Goal: Task Accomplishment & Management: Manage account settings

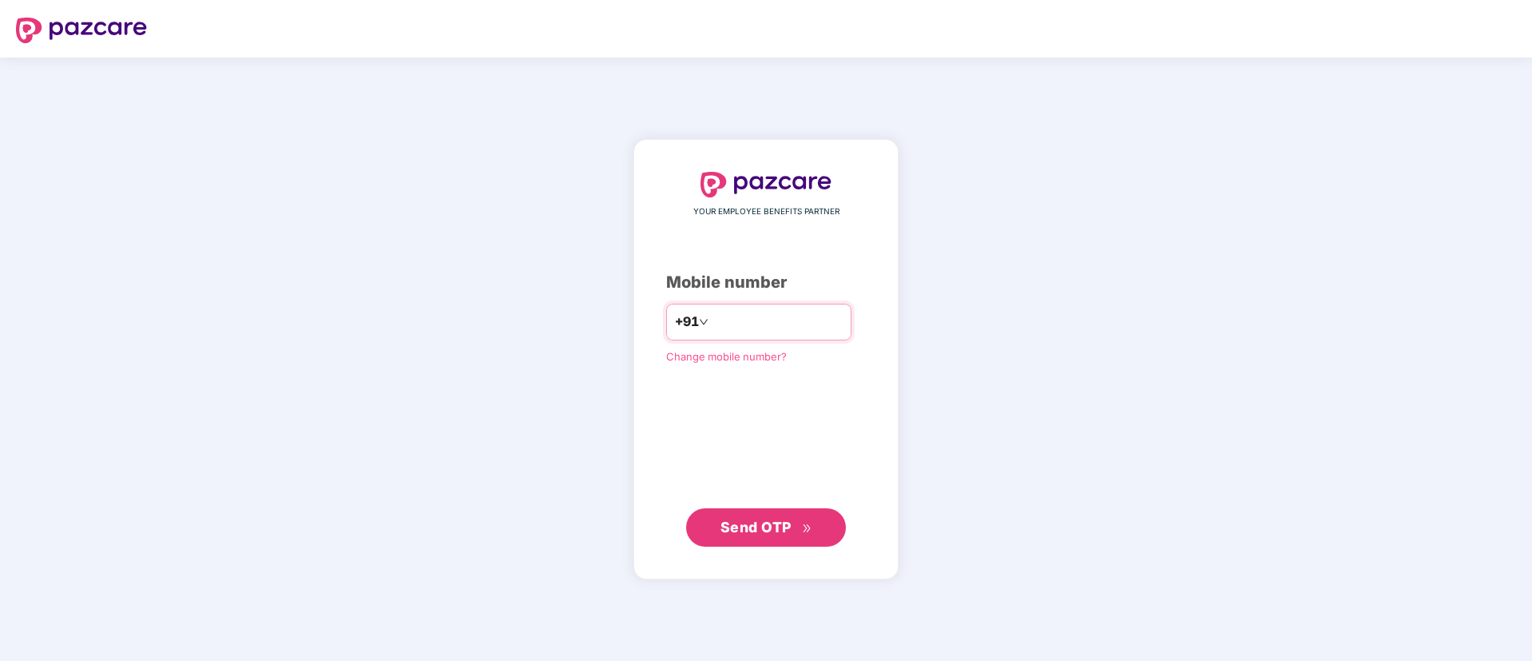
click at [713, 321] on input "number" at bounding box center [777, 322] width 131 height 26
type input "**********"
click at [781, 519] on span "Send OTP" at bounding box center [756, 526] width 71 height 17
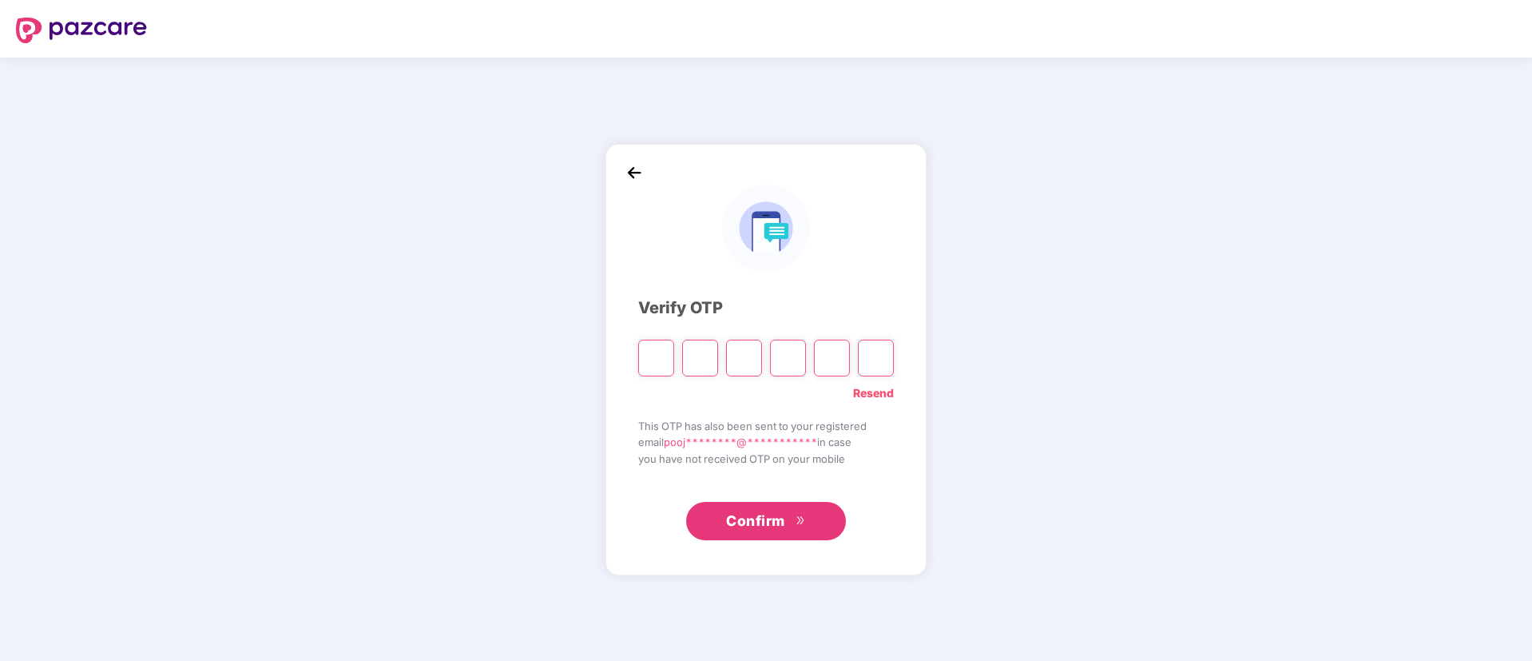
type input "*"
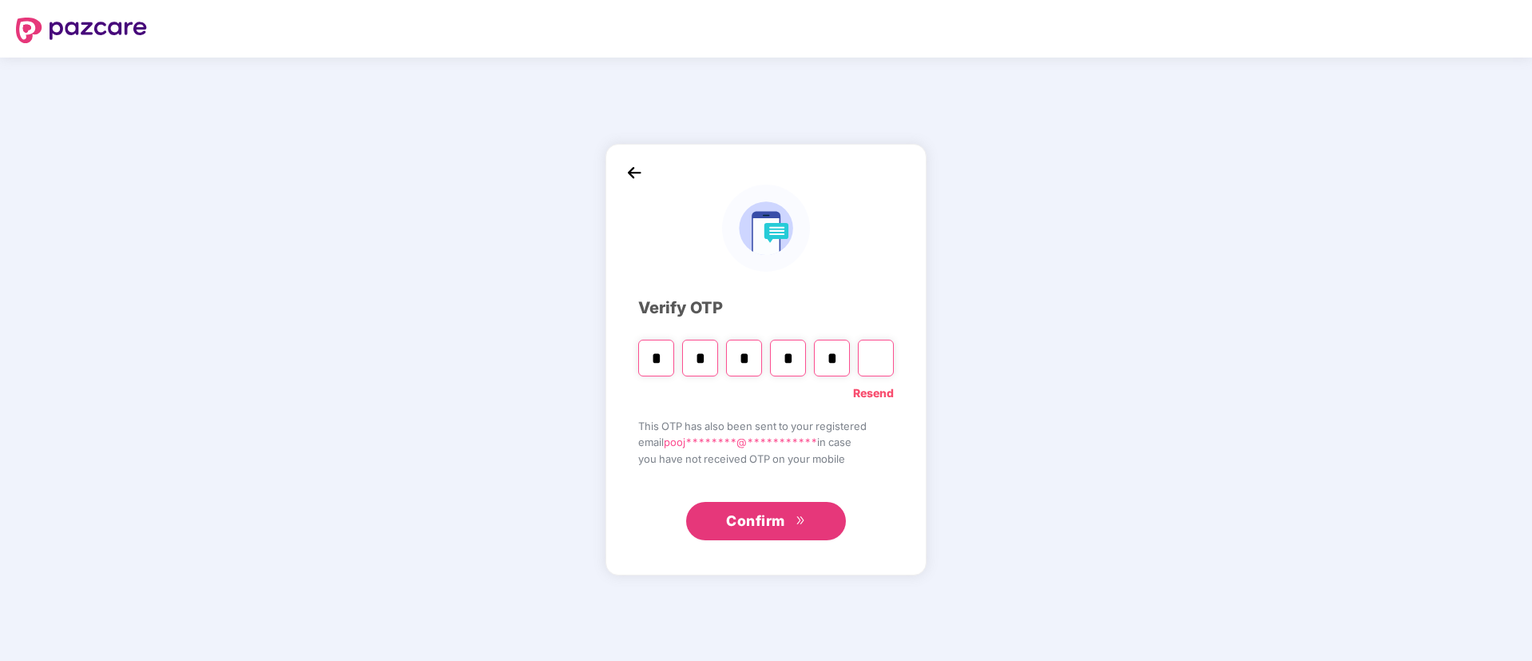
type input "*"
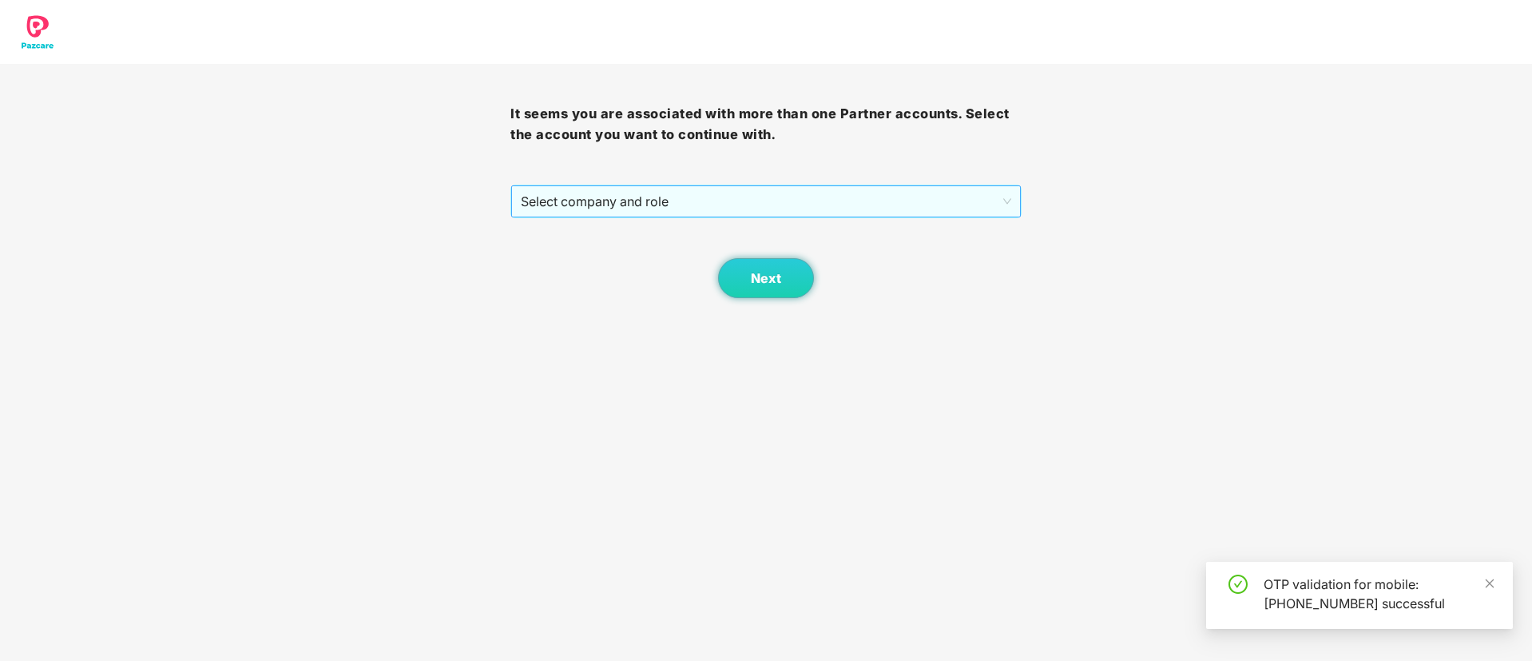
click at [674, 202] on span "Select company and role" at bounding box center [766, 201] width 490 height 30
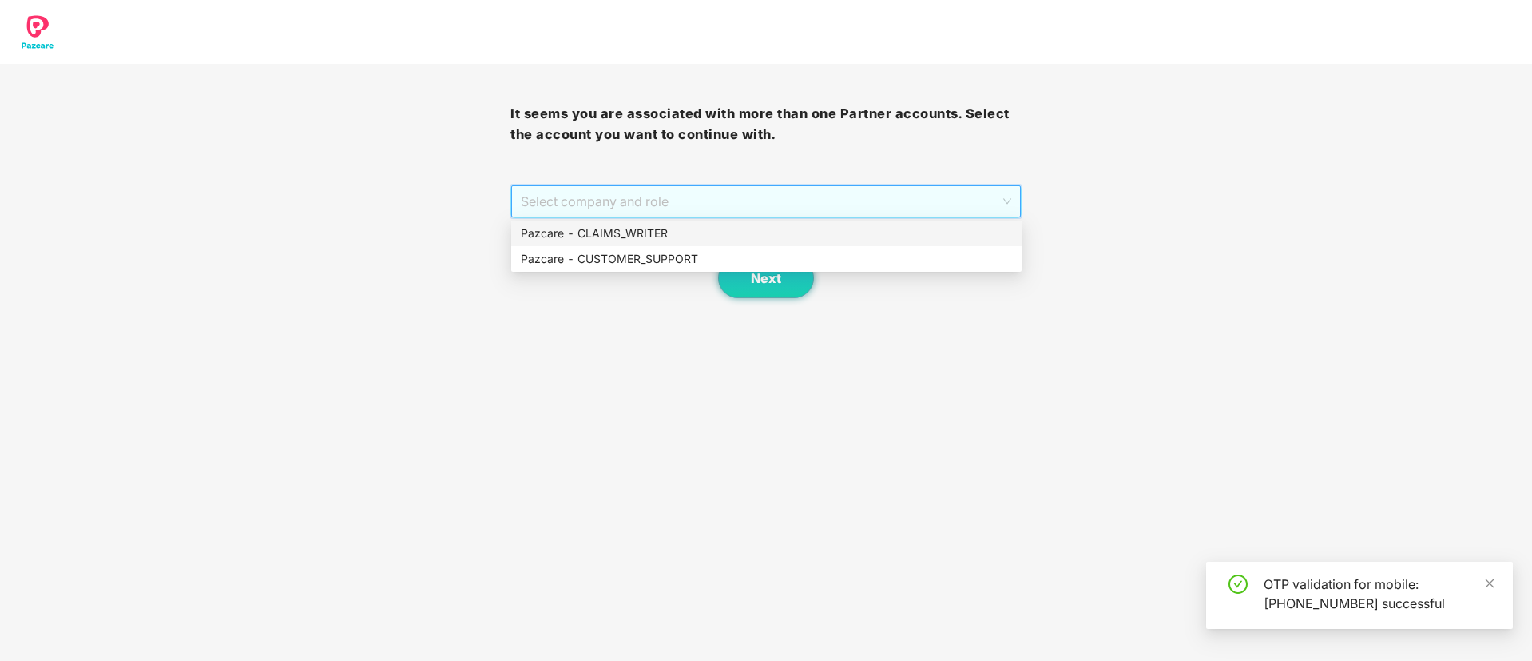
click at [657, 232] on div "Pazcare - CLAIMS_WRITER" at bounding box center [766, 233] width 491 height 18
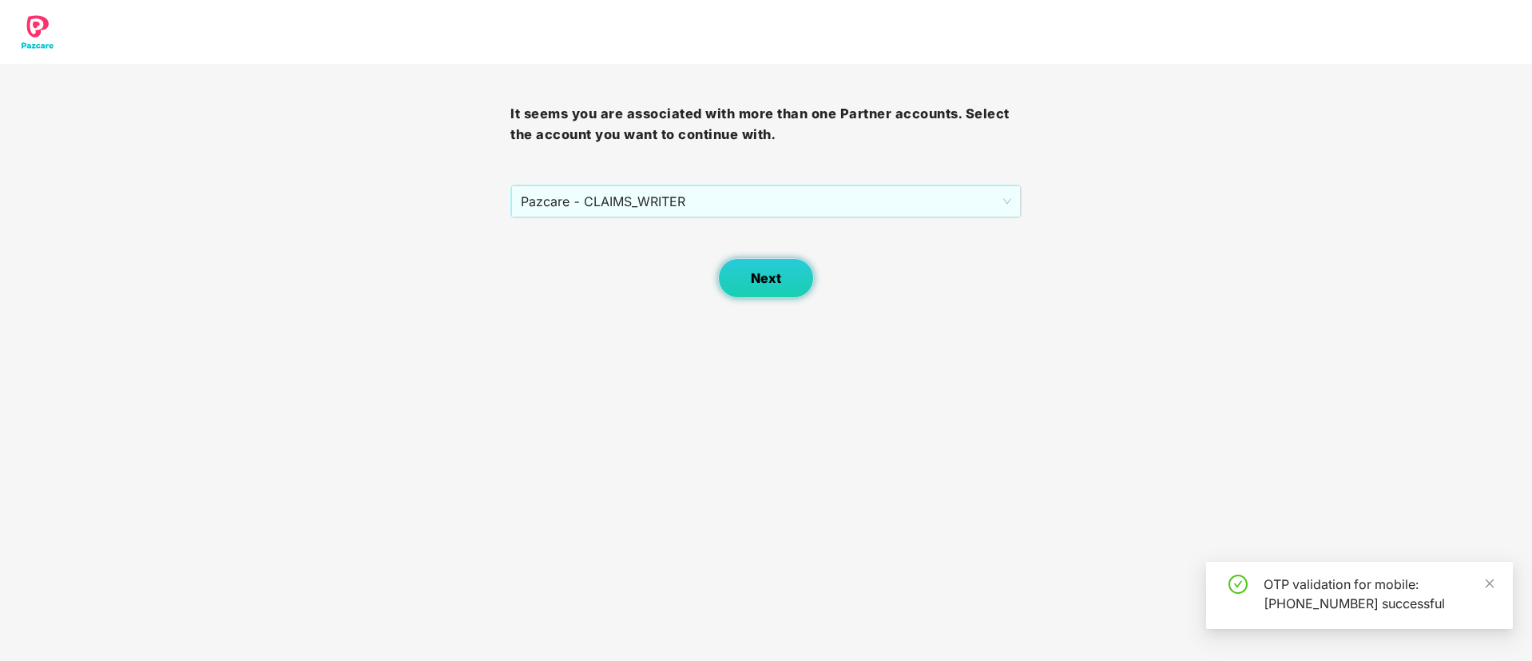
click at [771, 272] on span "Next" at bounding box center [766, 278] width 30 height 15
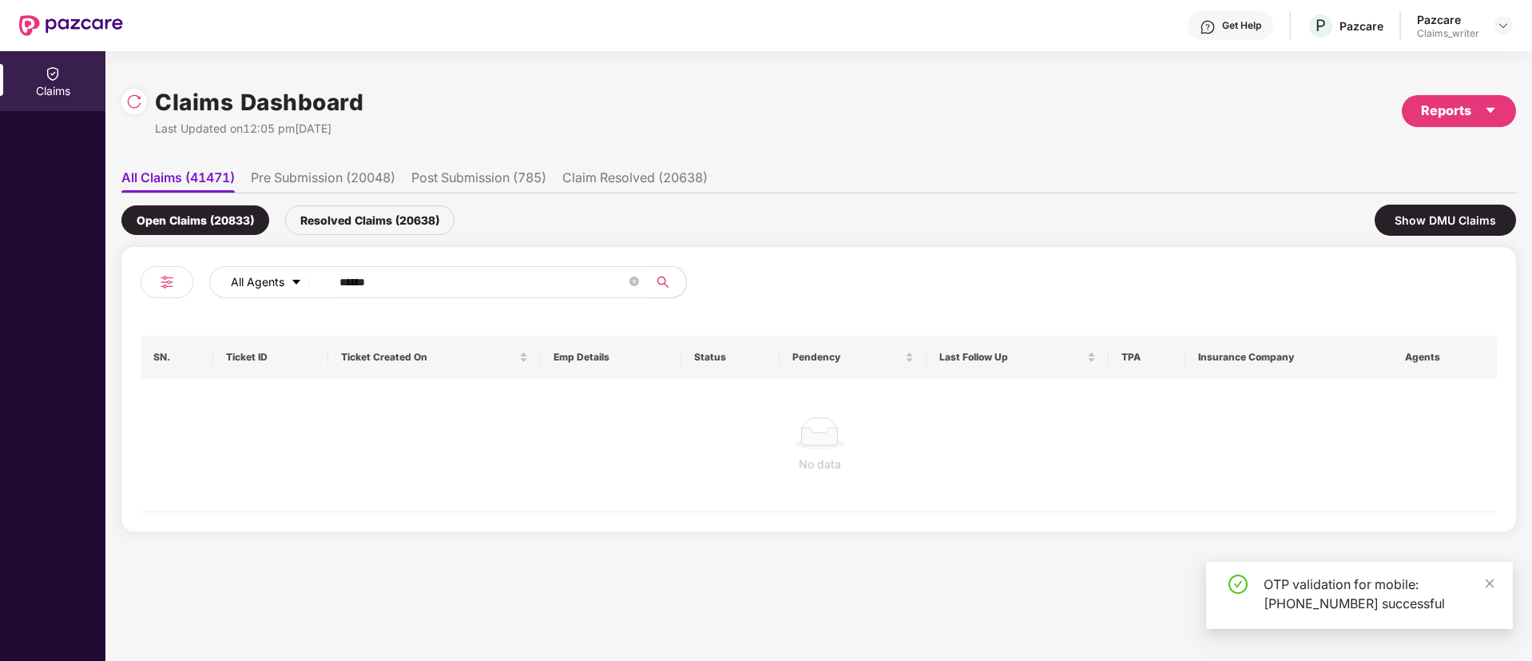
drag, startPoint x: 408, startPoint y: 288, endPoint x: 318, endPoint y: 285, distance: 90.3
click at [318, 285] on div "All Agents ******" at bounding box center [616, 282] width 814 height 32
click at [339, 220] on div "Resolved Claims (20638)" at bounding box center [369, 220] width 169 height 30
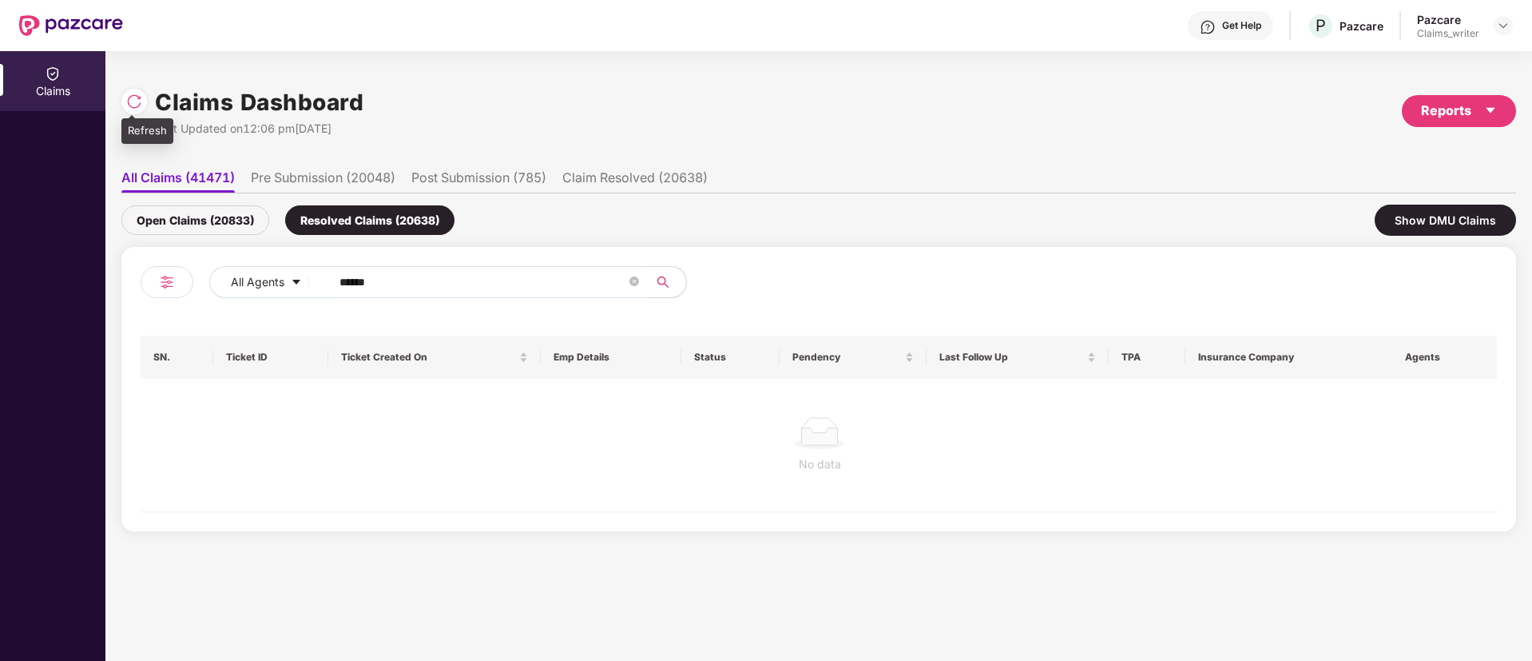
click at [133, 99] on img at bounding box center [134, 101] width 16 height 16
click at [230, 225] on div "Open Claims (20871)" at bounding box center [195, 220] width 148 height 30
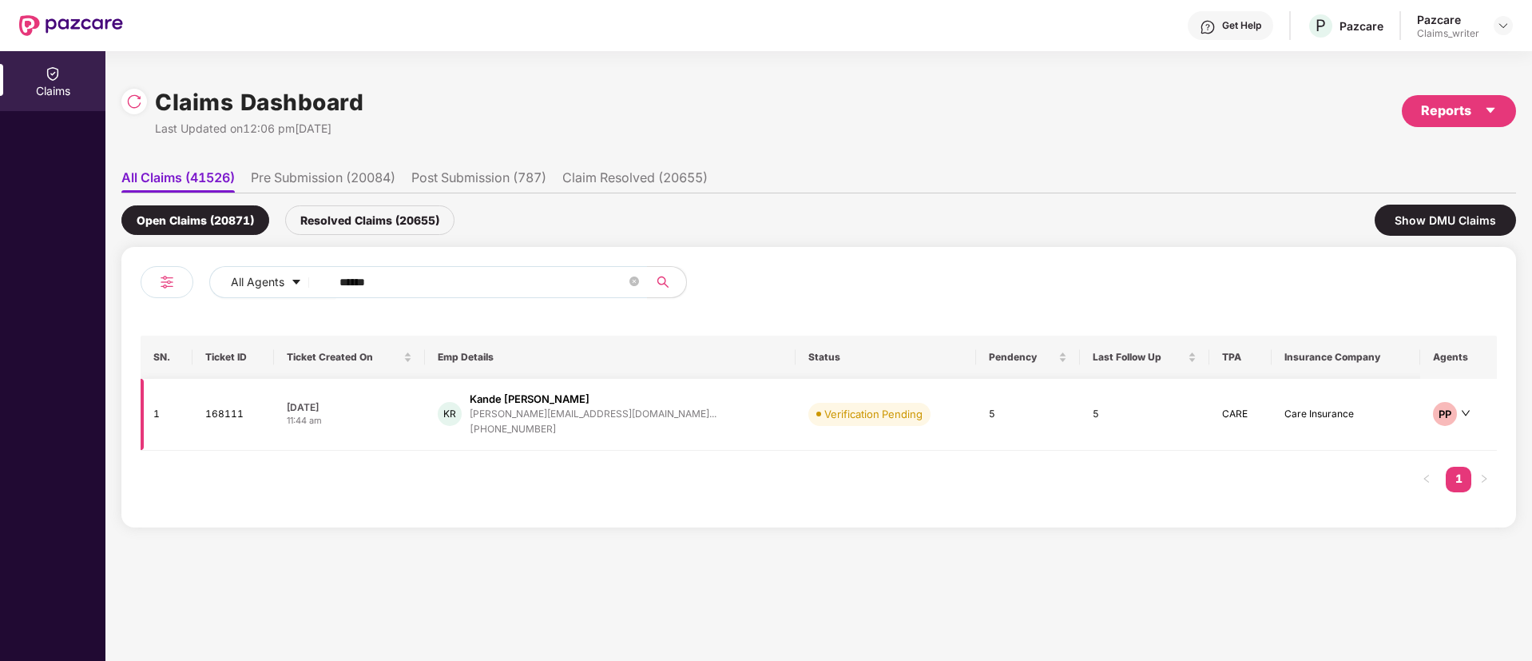
click at [235, 421] on td "168111" at bounding box center [233, 415] width 81 height 72
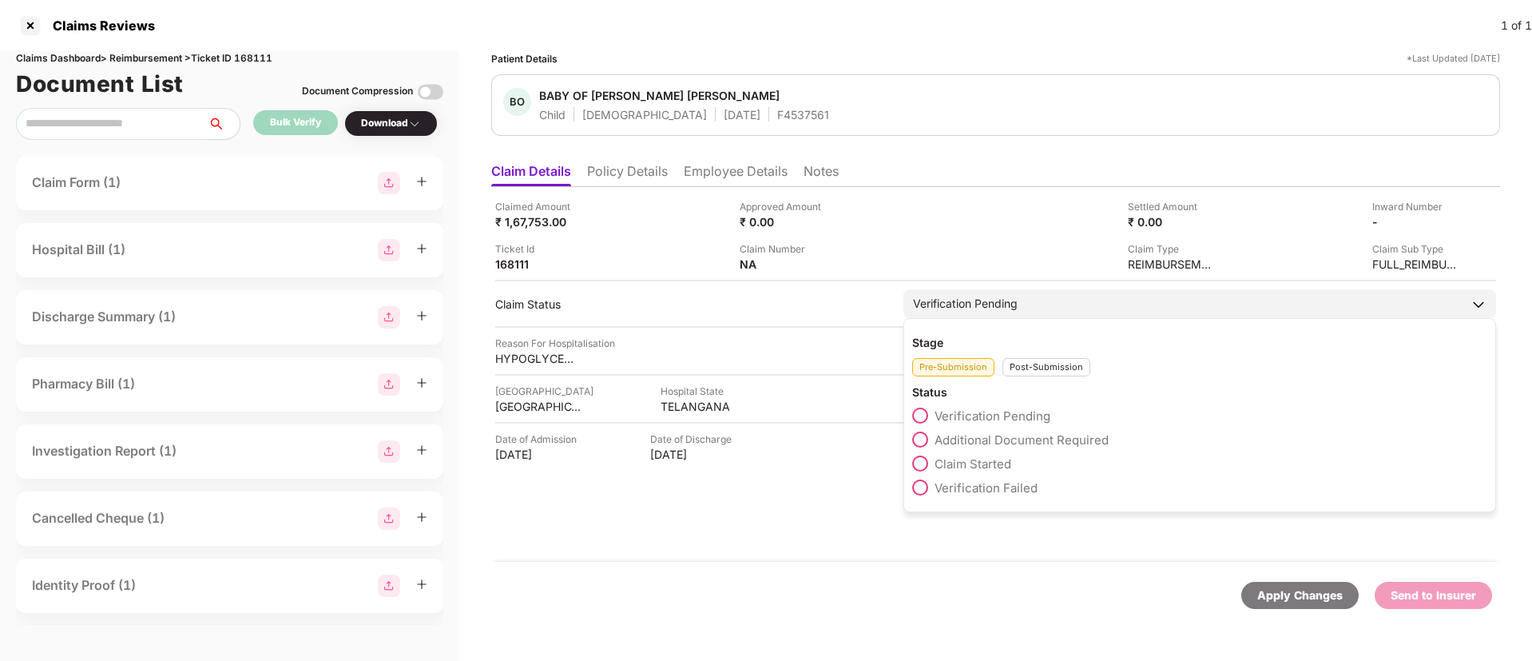
click at [956, 312] on div "Verification Pending" at bounding box center [1199, 303] width 593 height 29
click at [915, 467] on span at bounding box center [920, 463] width 16 height 16
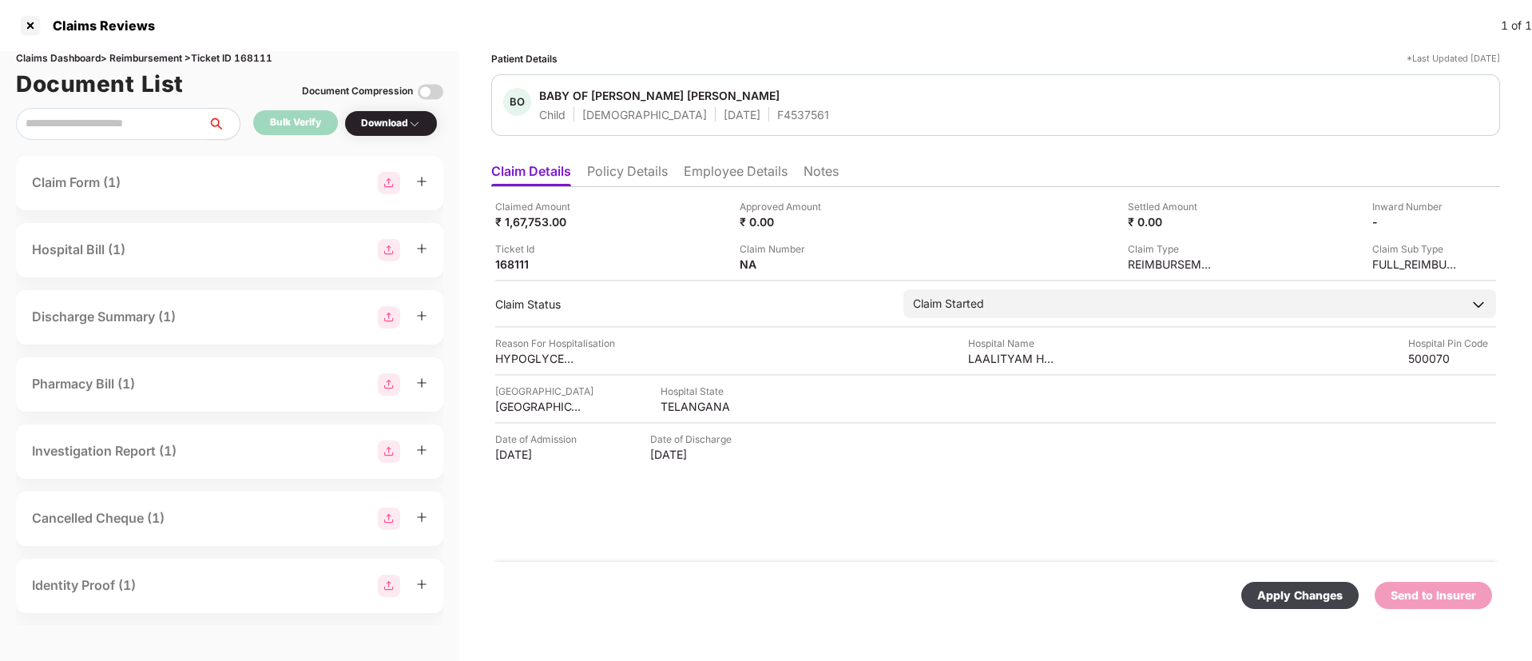
click at [1276, 586] on div "Apply Changes" at bounding box center [1299, 595] width 85 height 18
click at [630, 172] on li "Policy Details" at bounding box center [627, 174] width 81 height 23
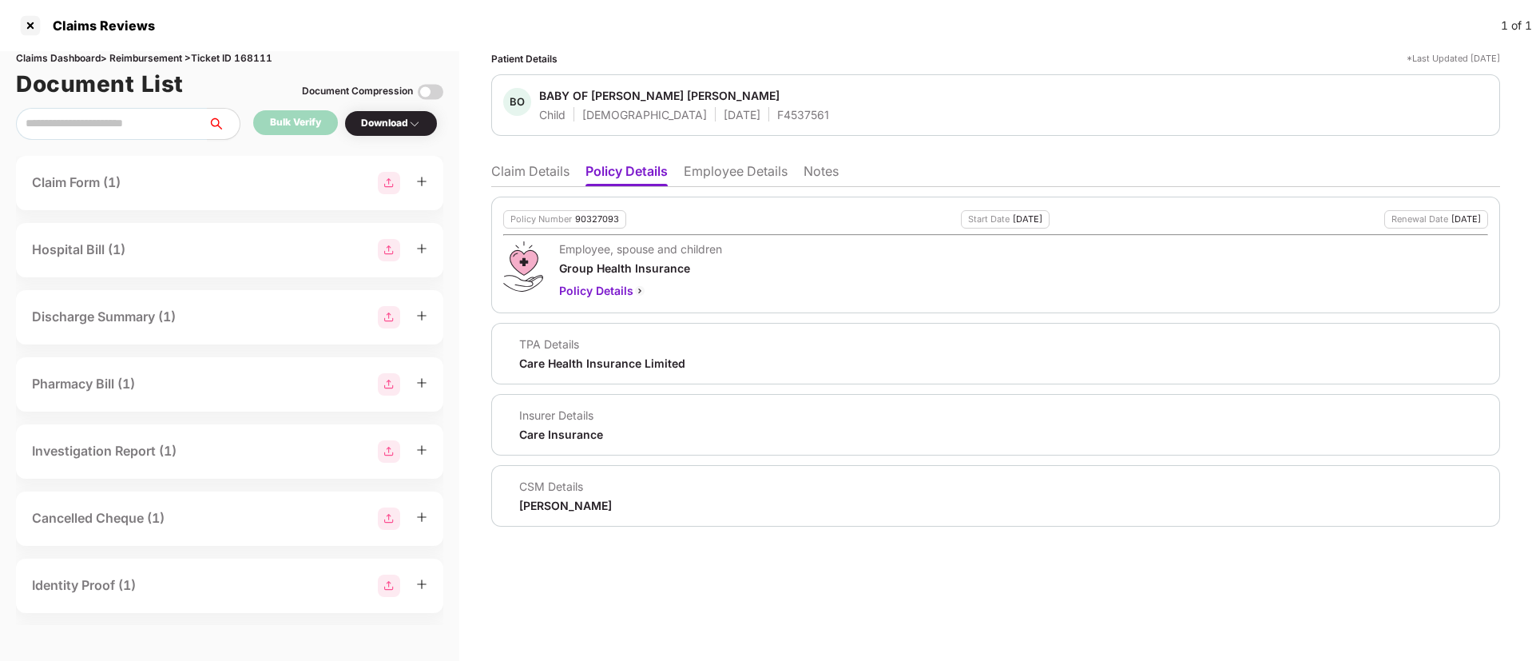
click at [706, 170] on li "Employee Details" at bounding box center [736, 174] width 104 height 23
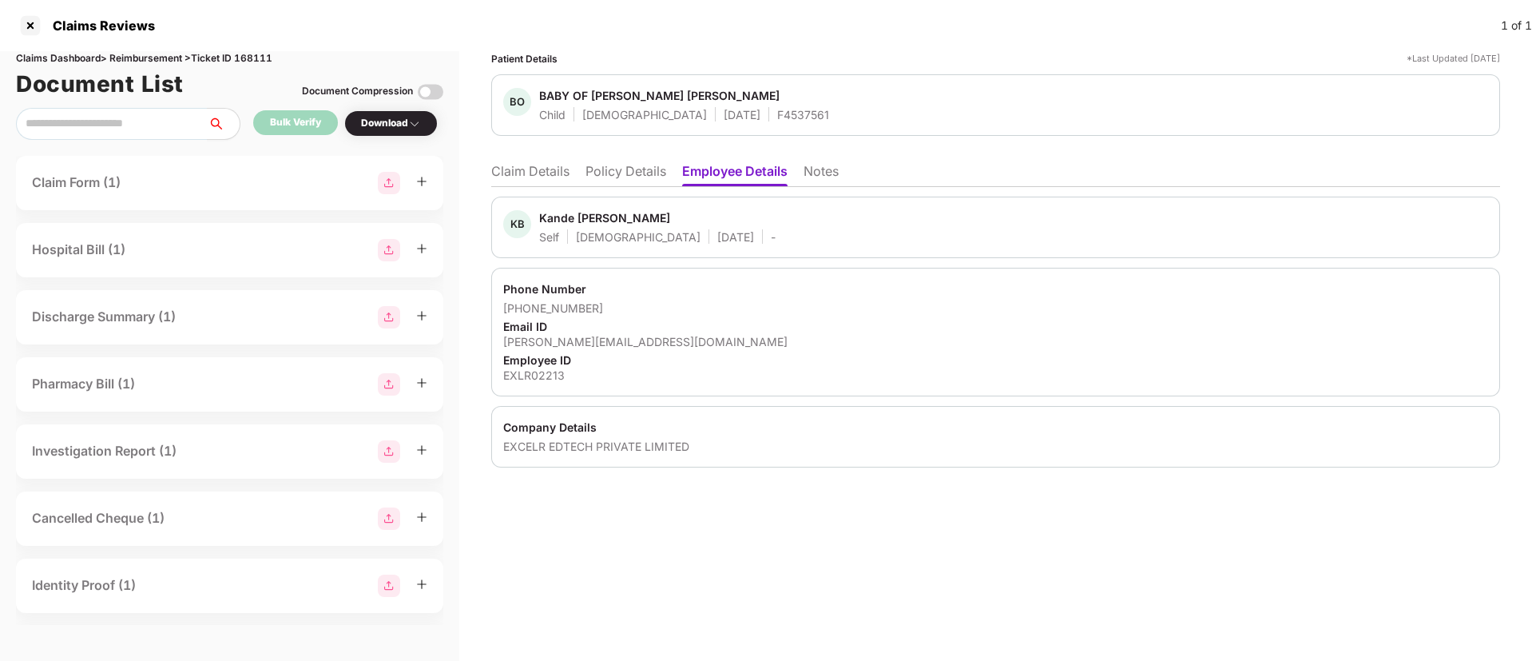
click at [558, 176] on li "Claim Details" at bounding box center [530, 174] width 78 height 23
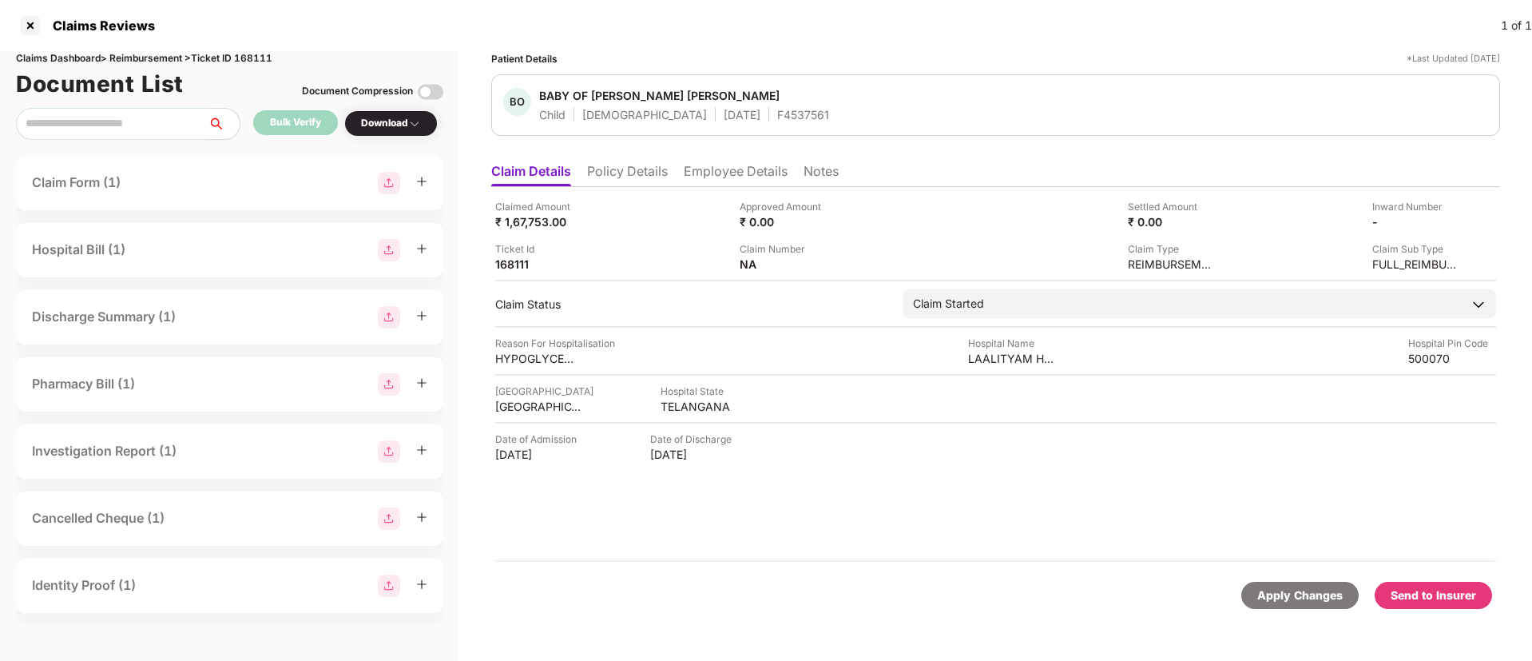
click at [633, 175] on li "Policy Details" at bounding box center [627, 174] width 81 height 23
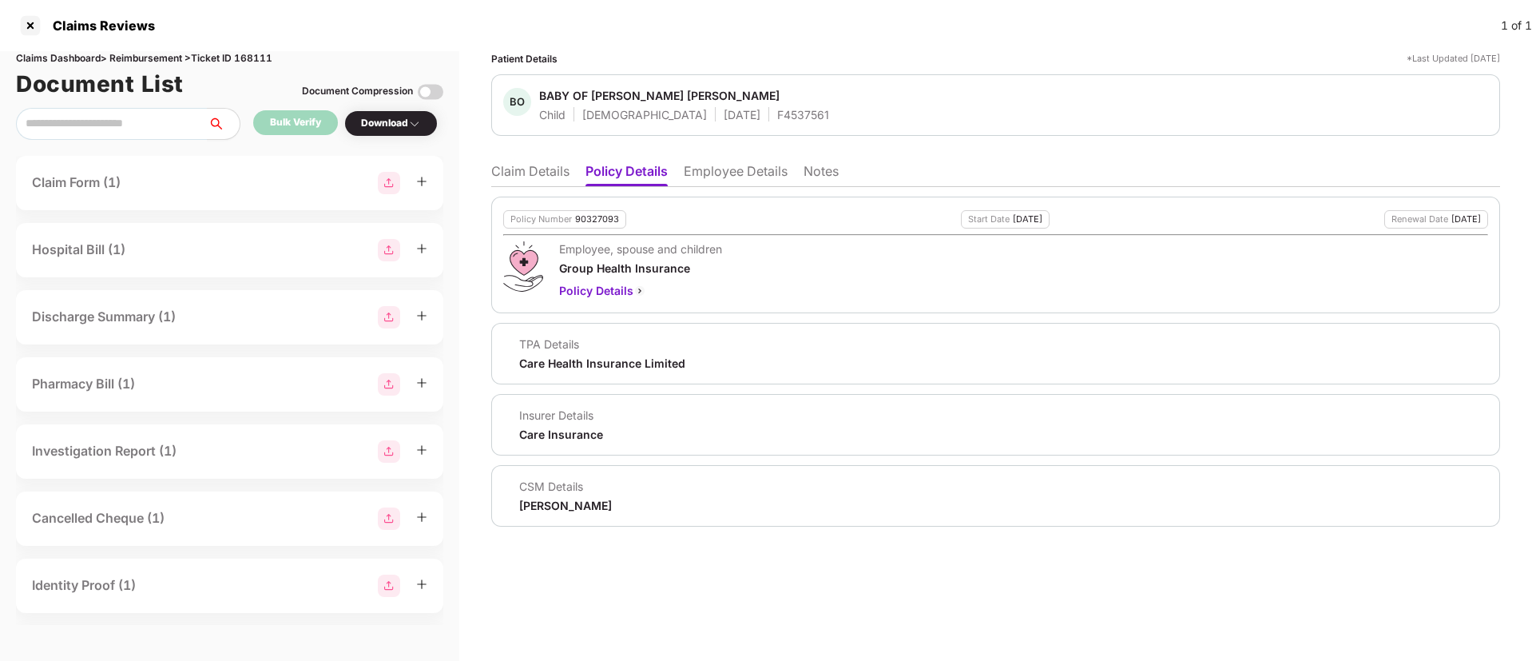
click at [591, 215] on div "90327093" at bounding box center [597, 219] width 44 height 10
copy div "90327093"
click at [777, 109] on div "F4537561" at bounding box center [803, 114] width 52 height 15
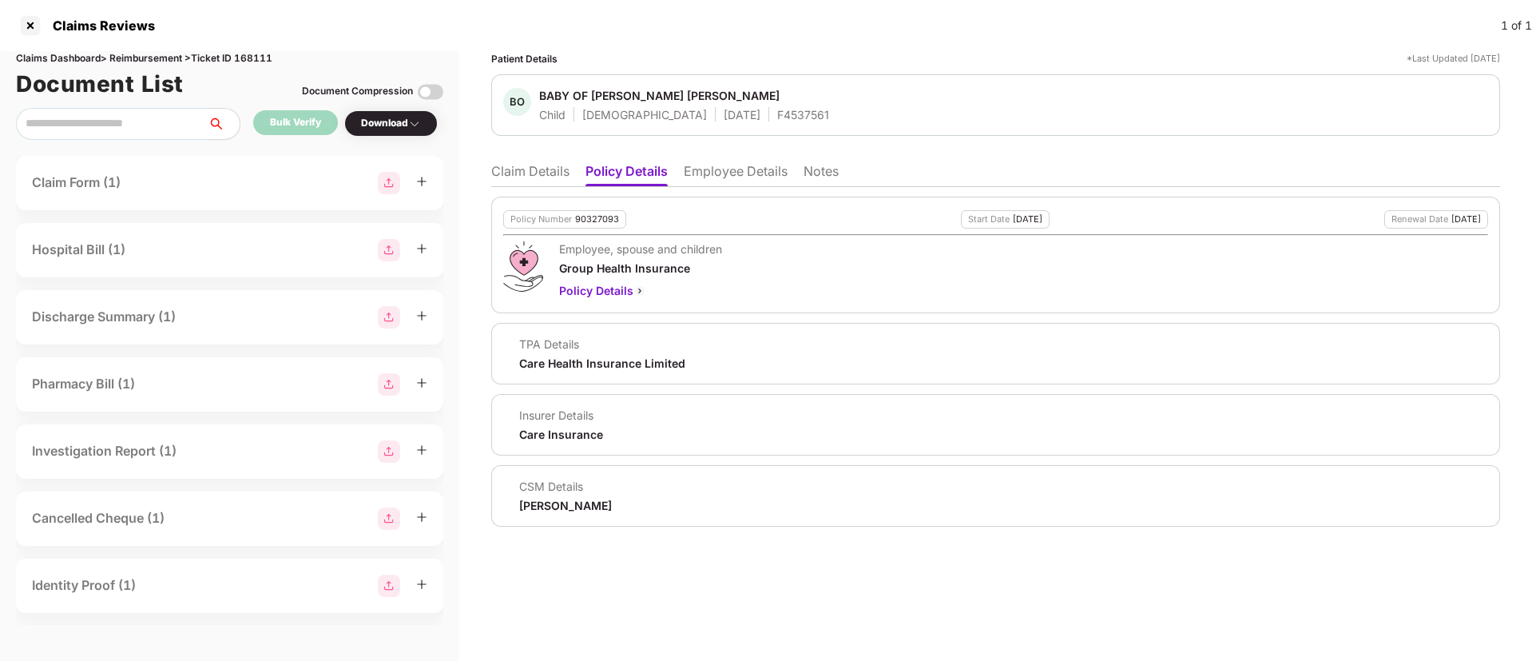
click at [777, 109] on div "F4537561" at bounding box center [803, 114] width 52 height 15
copy div "F4537561"
click at [562, 174] on li "Claim Details" at bounding box center [530, 174] width 78 height 23
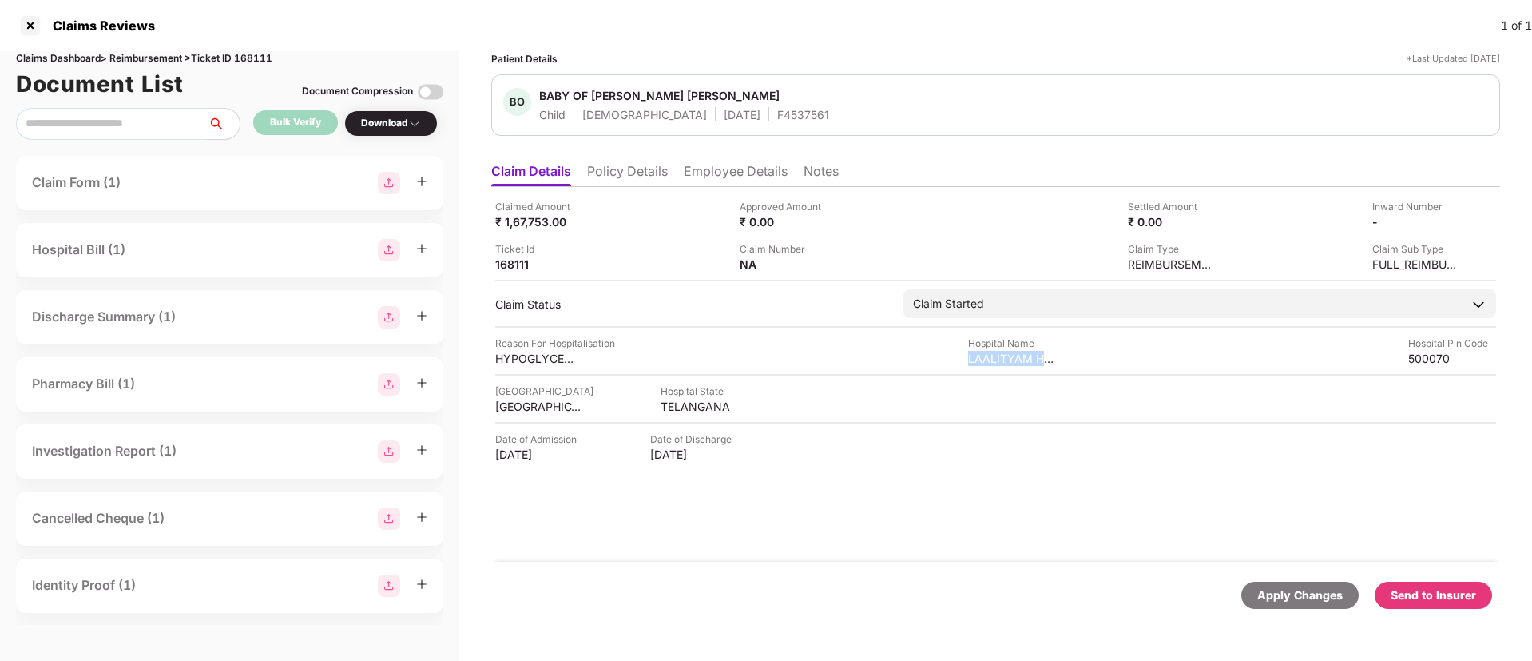
drag, startPoint x: 963, startPoint y: 357, endPoint x: 1081, endPoint y: 363, distance: 117.6
click at [1081, 363] on div "Reason For Hospitalisation HYPOGLYCEMIC NEONATAL SEIZURES Hospital Name LAALITY…" at bounding box center [995, 351] width 1001 height 30
copy div "LAALITYAM HOSPITA"
click at [820, 362] on div "Reason For Hospitalisation HYPOGLYCEMIC NEONATAL SEIZURES Hospital Name LAALITY…" at bounding box center [995, 351] width 1001 height 30
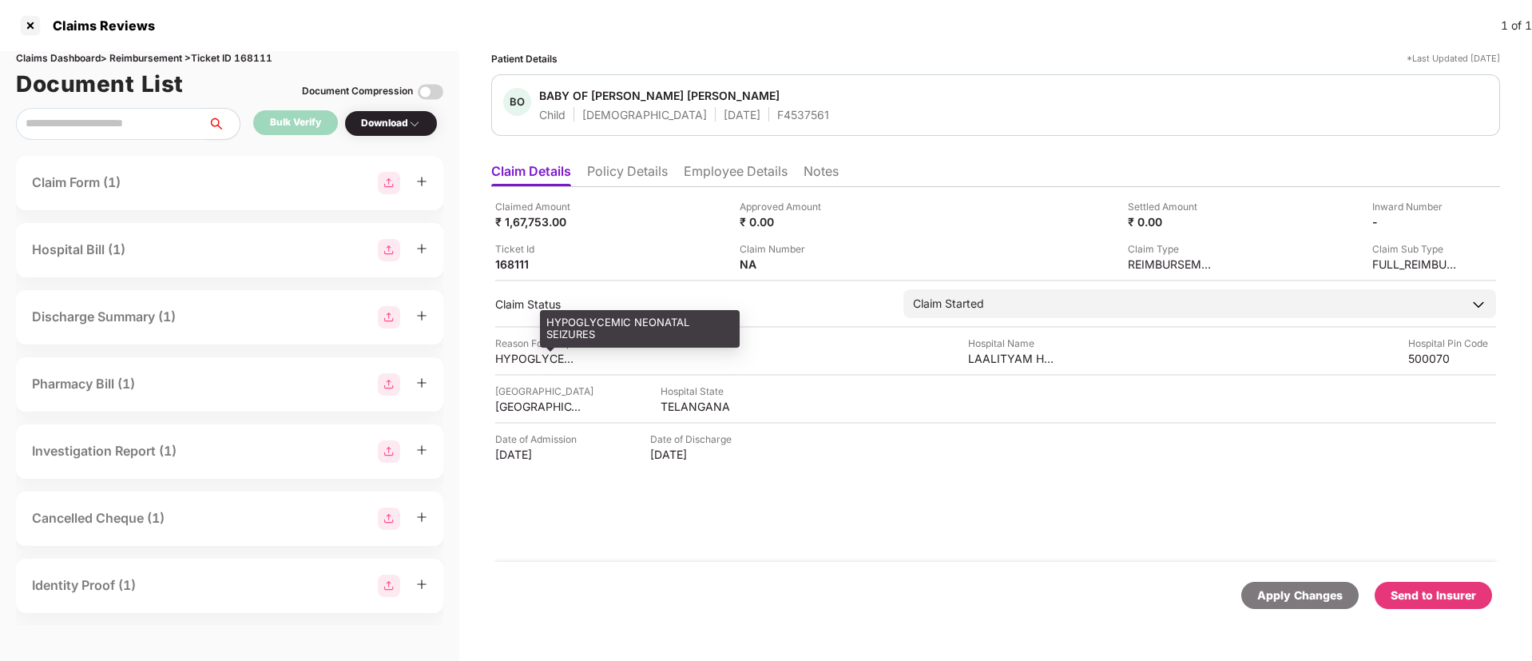
click at [517, 354] on div "HYPOGLYCEMIC NEONATAL SEIZURES" at bounding box center [539, 358] width 88 height 15
copy div "HYPOGLYCEMIC"
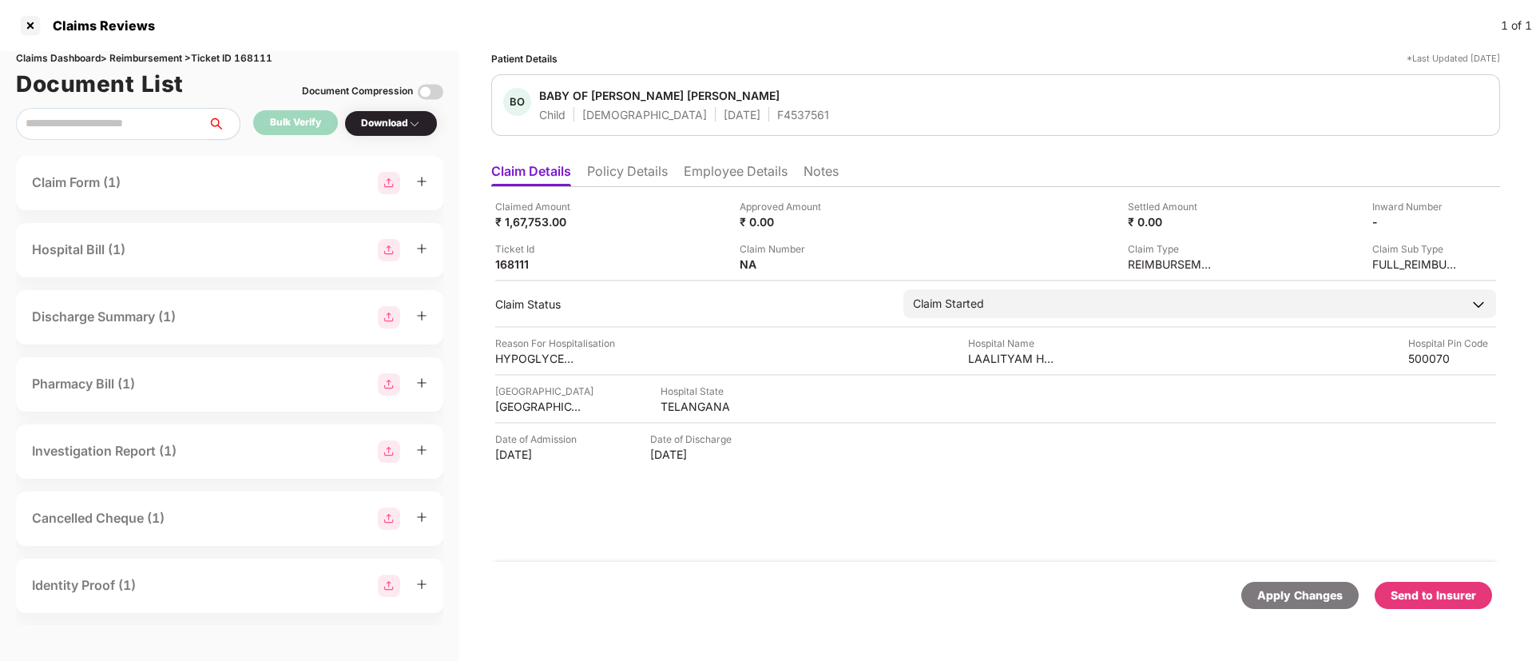
click at [704, 170] on li "Employee Details" at bounding box center [736, 174] width 104 height 23
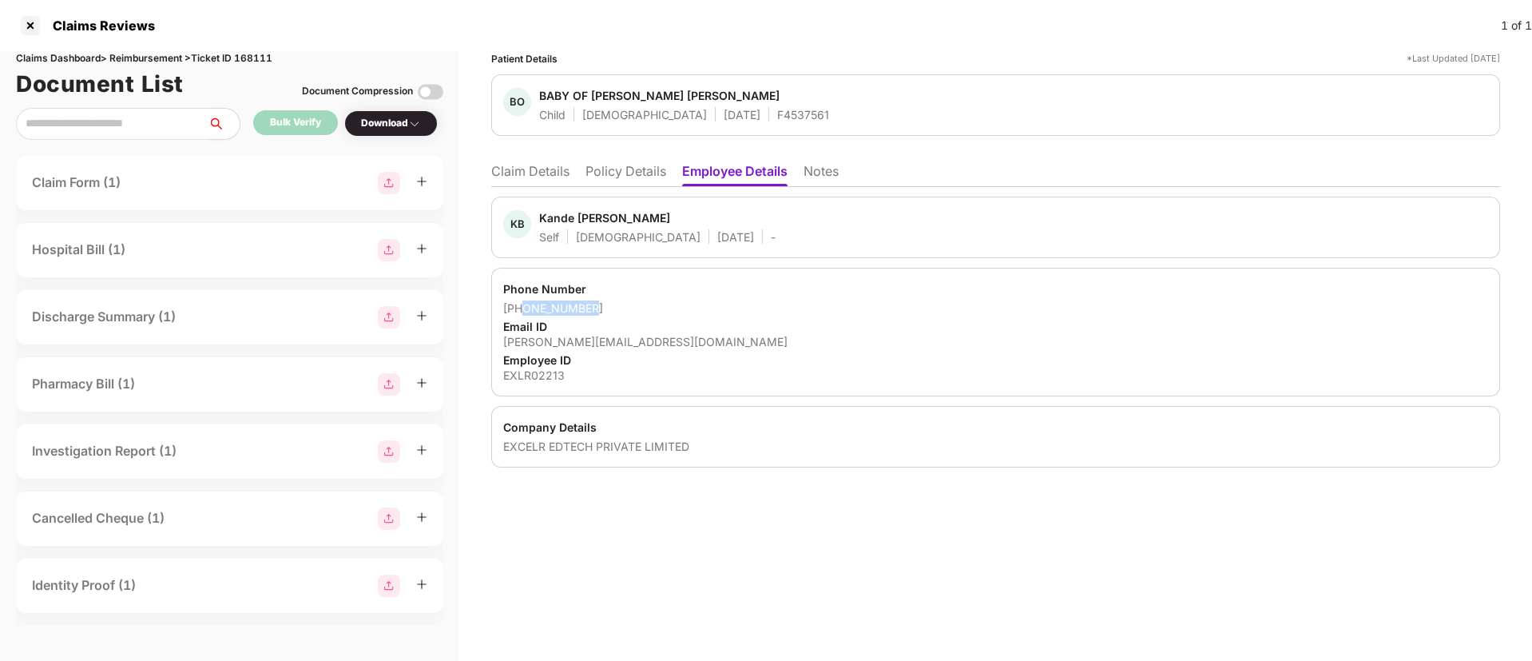
drag, startPoint x: 524, startPoint y: 304, endPoint x: 618, endPoint y: 308, distance: 94.3
click at [618, 308] on div "[PHONE_NUMBER]" at bounding box center [995, 307] width 985 height 15
copy div "8919586504"
drag, startPoint x: 502, startPoint y: 338, endPoint x: 661, endPoint y: 340, distance: 158.2
click at [661, 340] on div "Phone Number [PHONE_NUMBER] Email ID [PERSON_NAME][EMAIL_ADDRESS][DOMAIN_NAME] …" at bounding box center [995, 332] width 1009 height 129
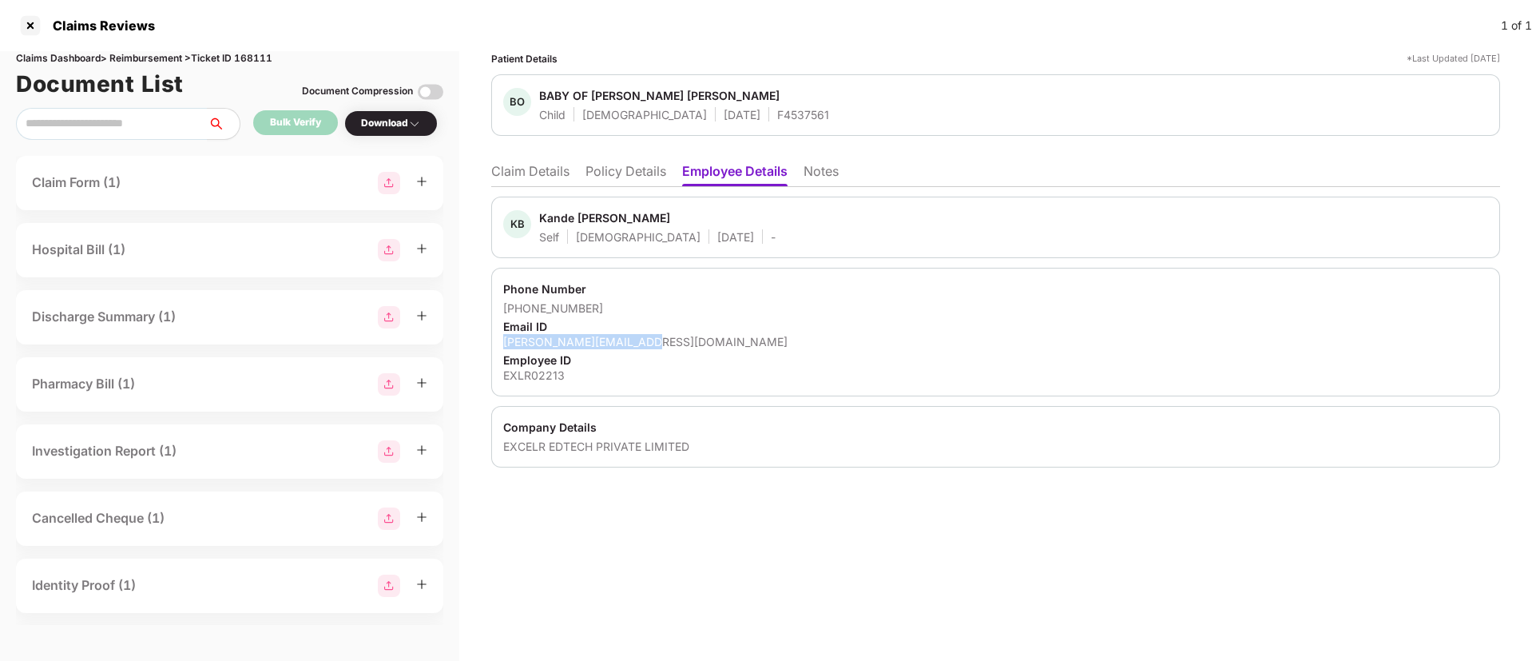
copy div "[PERSON_NAME][EMAIL_ADDRESS][DOMAIN_NAME]"
click at [399, 126] on div "Download" at bounding box center [391, 123] width 60 height 15
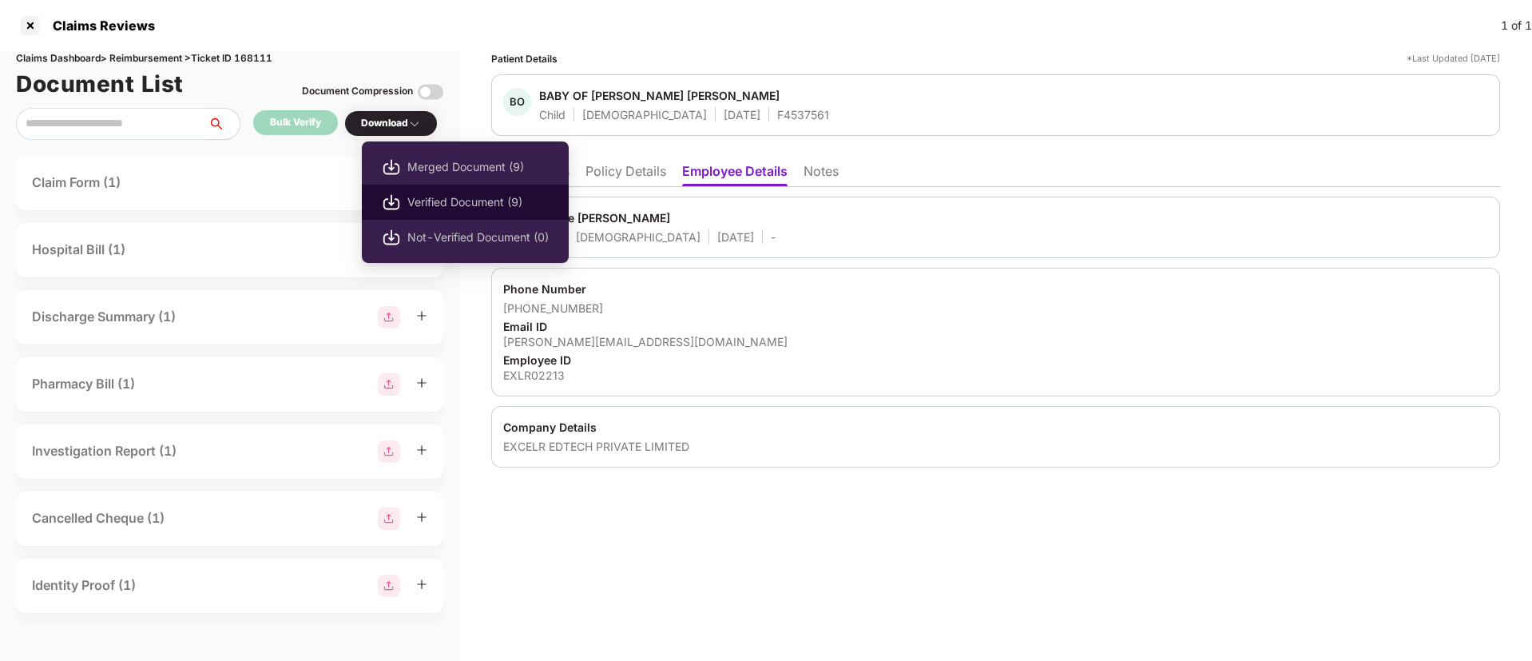
click at [447, 196] on span "Verified Document (9)" at bounding box center [477, 202] width 141 height 18
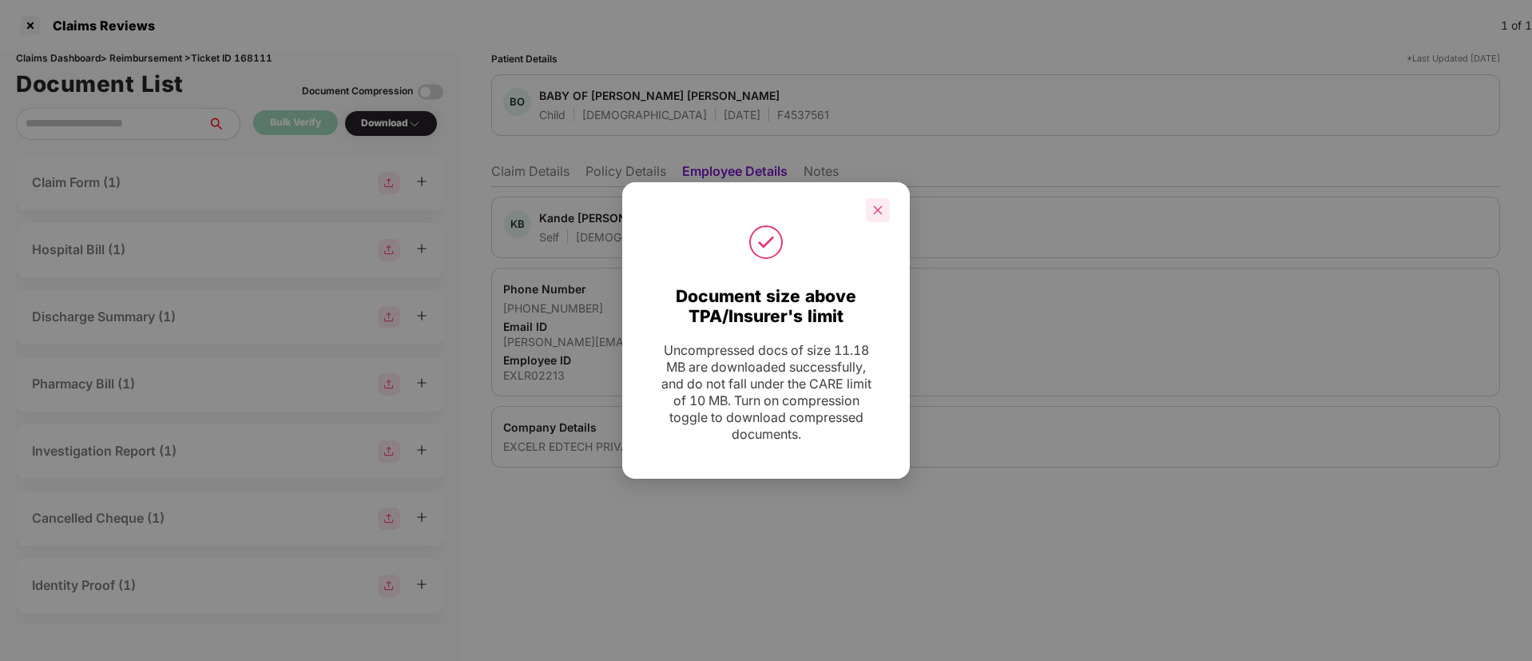
click at [876, 200] on div at bounding box center [878, 210] width 24 height 24
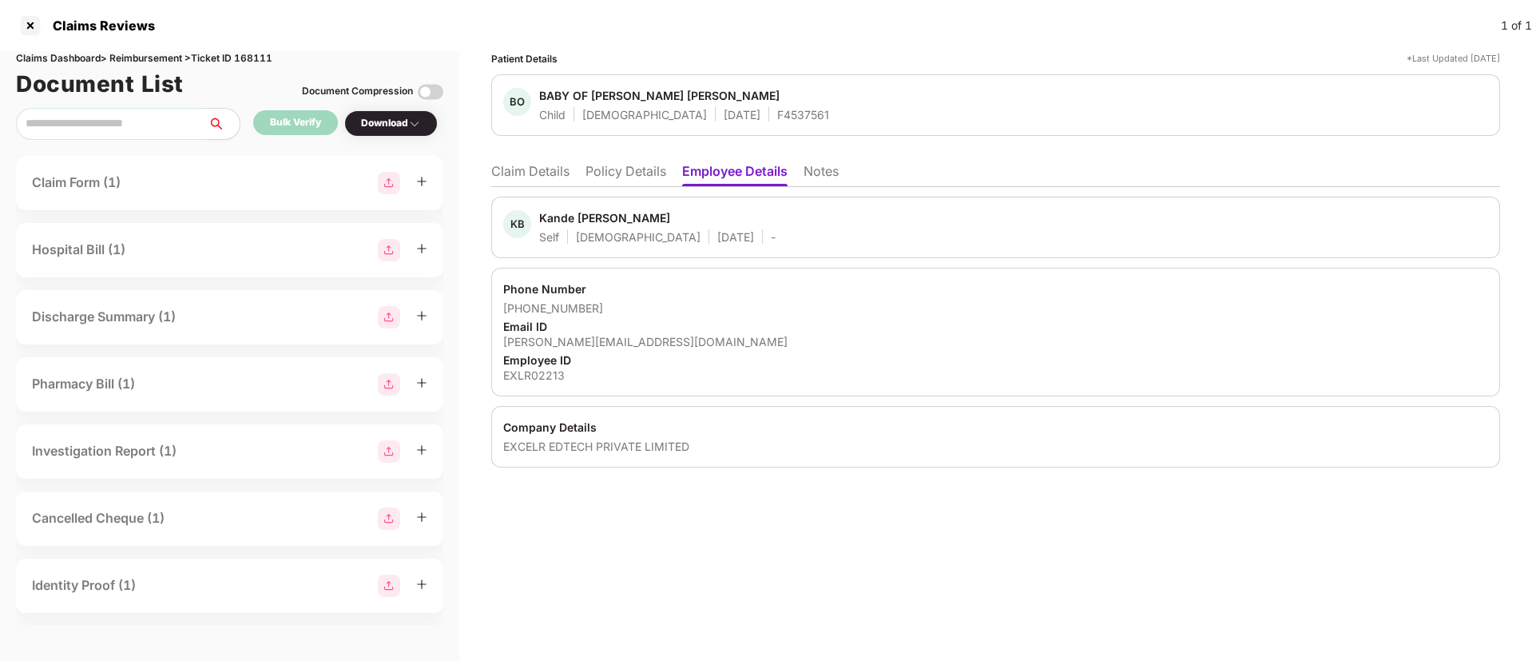
click at [532, 171] on li "Claim Details" at bounding box center [530, 174] width 78 height 23
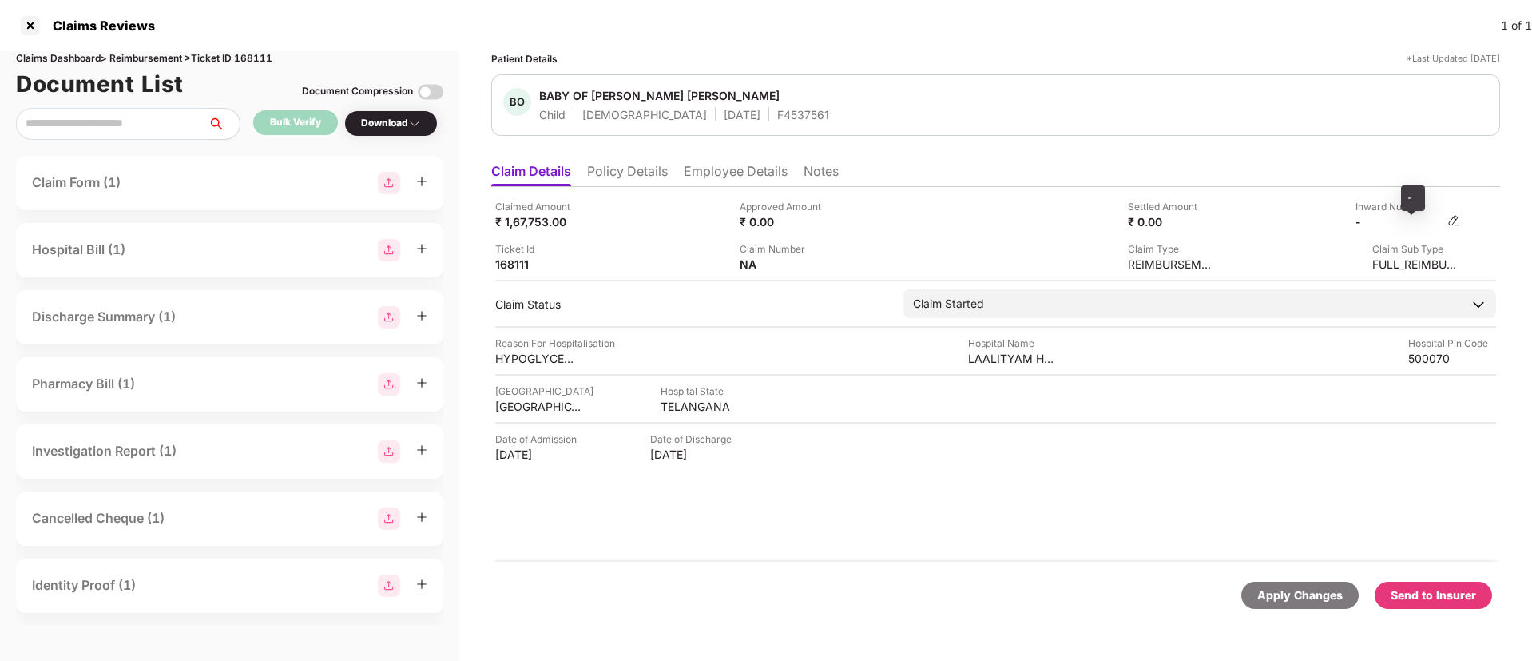
click at [1447, 217] on div "-" at bounding box center [1408, 221] width 105 height 15
click at [1457, 218] on img at bounding box center [1453, 220] width 13 height 13
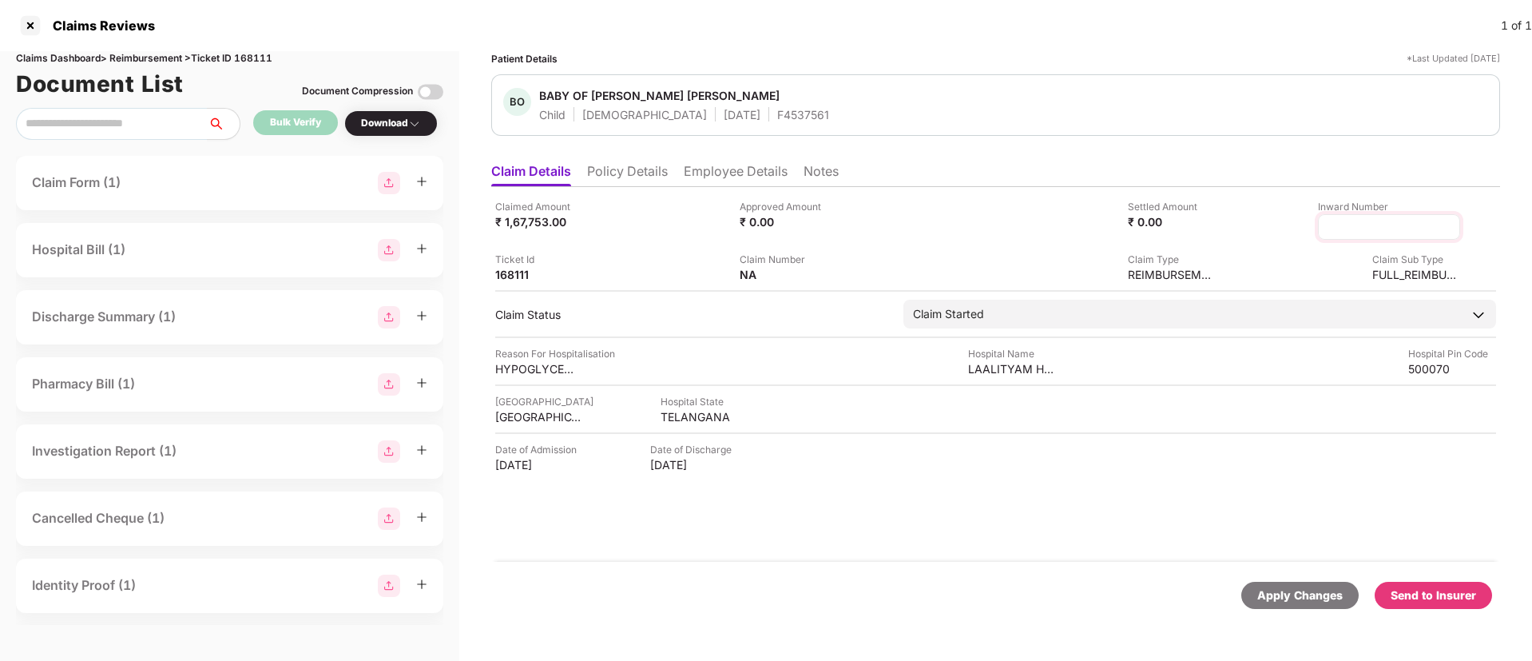
click at [1379, 220] on input at bounding box center [1389, 227] width 115 height 17
type input "**********"
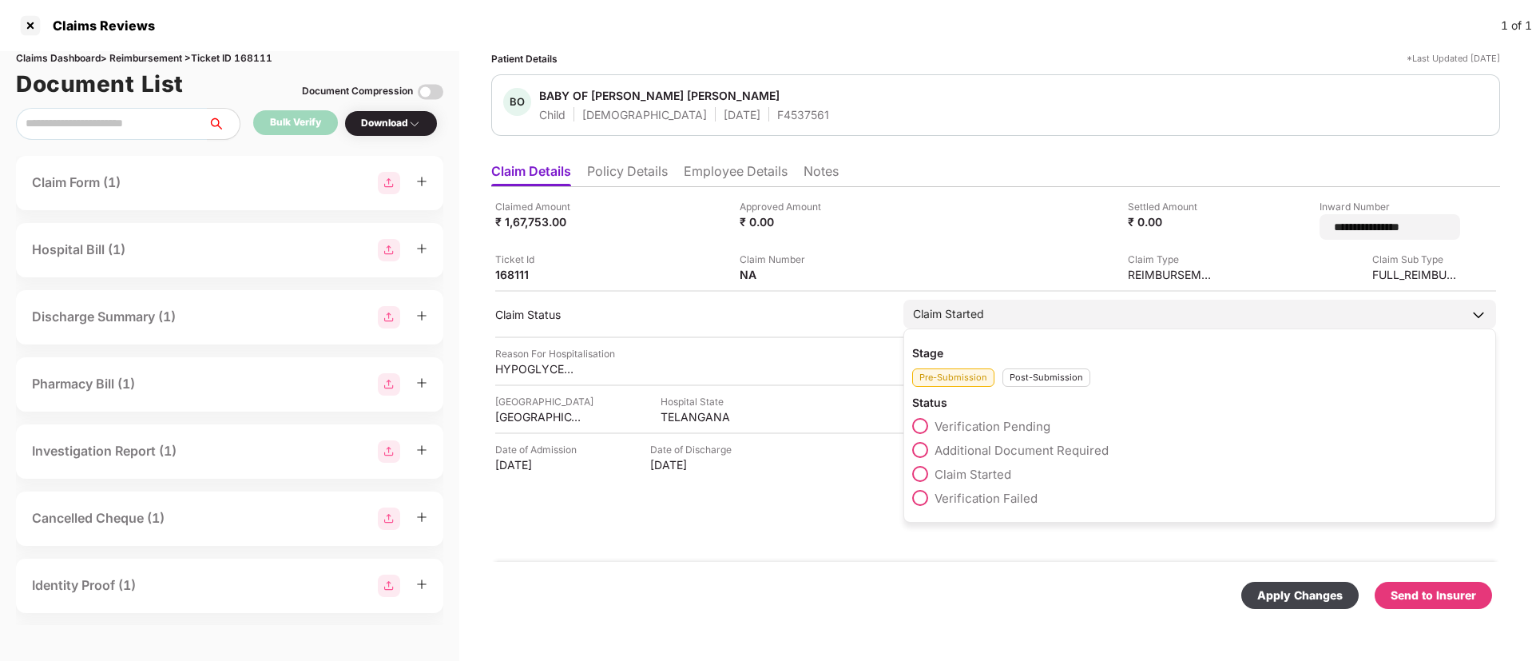
click at [1026, 375] on div "Post-Submission" at bounding box center [1047, 377] width 88 height 18
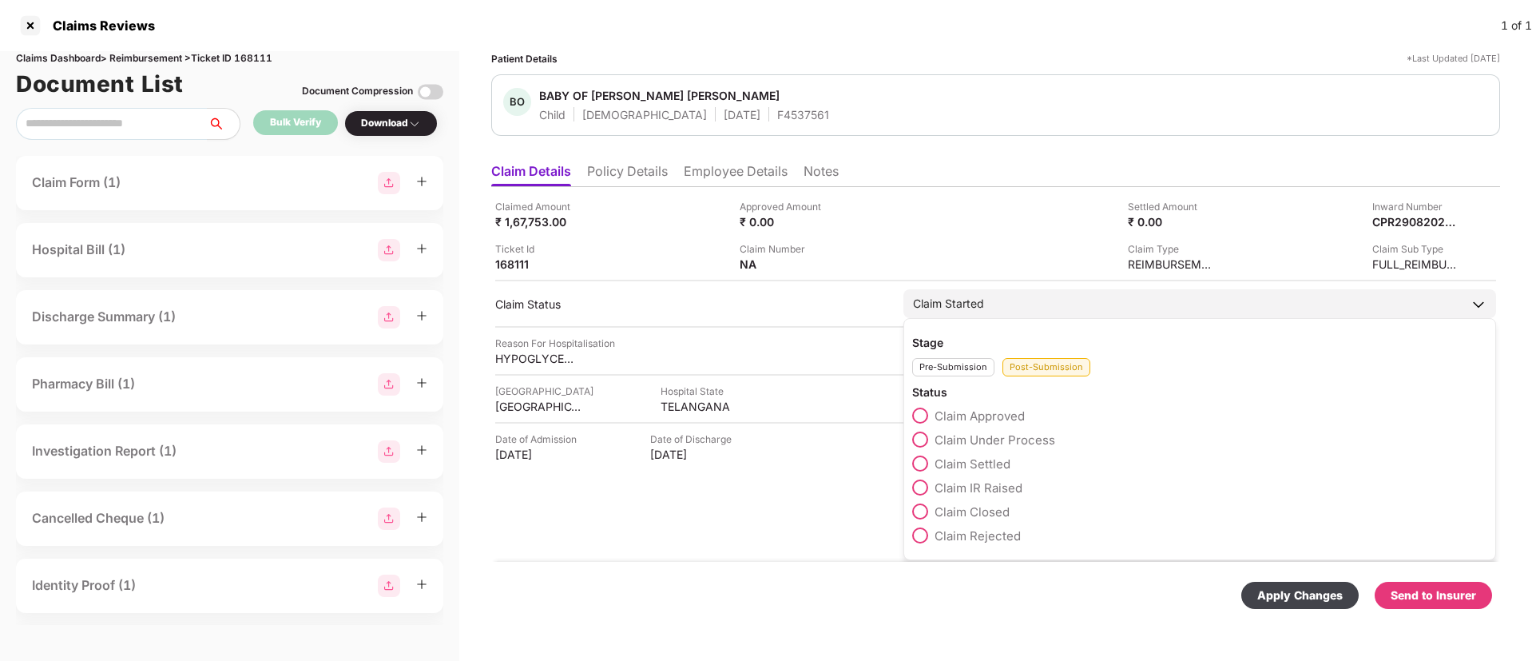
click at [925, 441] on span at bounding box center [920, 439] width 16 height 16
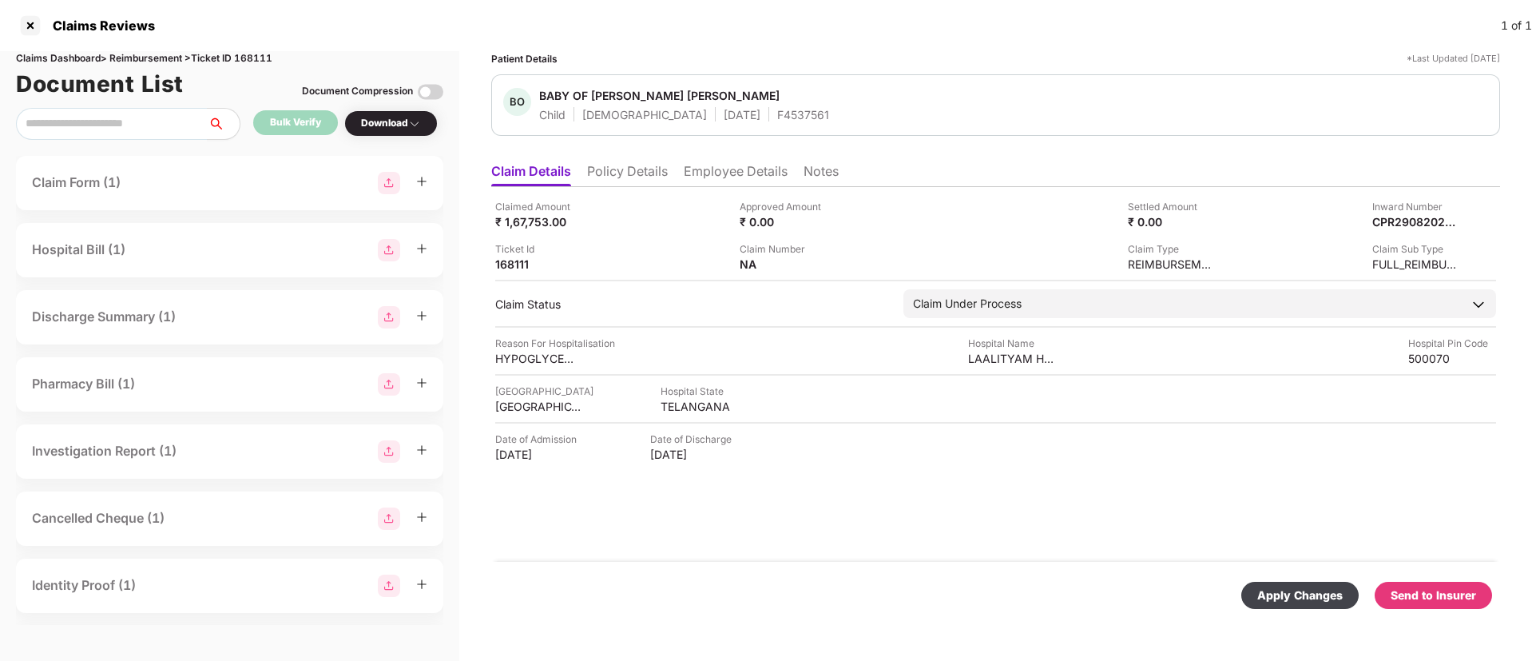
click at [1277, 604] on div "Apply Changes" at bounding box center [1299, 595] width 117 height 27
click at [259, 61] on div "Claims Dashboard > Reimbursement > Ticket ID 168111" at bounding box center [229, 58] width 427 height 15
copy div "168111"
click at [733, 171] on li "Employee Details" at bounding box center [736, 174] width 104 height 23
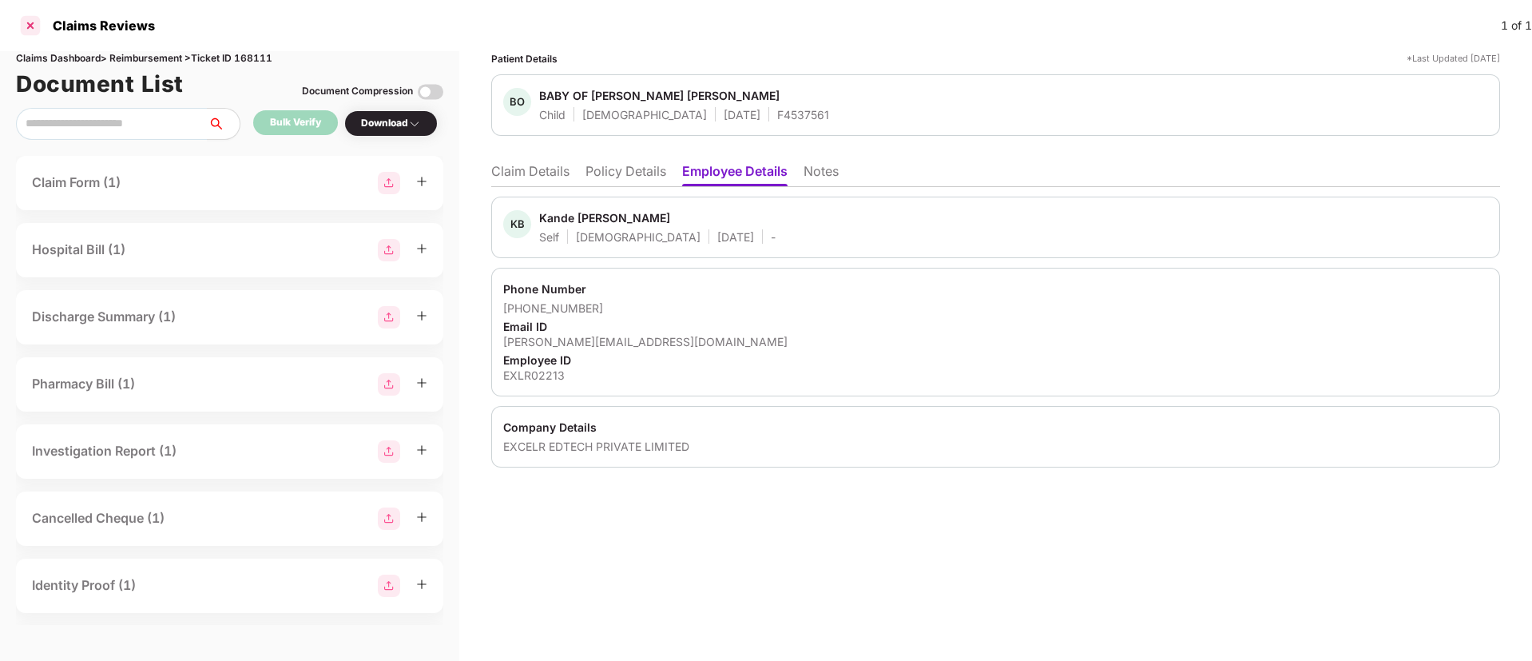
click at [30, 22] on div at bounding box center [31, 26] width 26 height 26
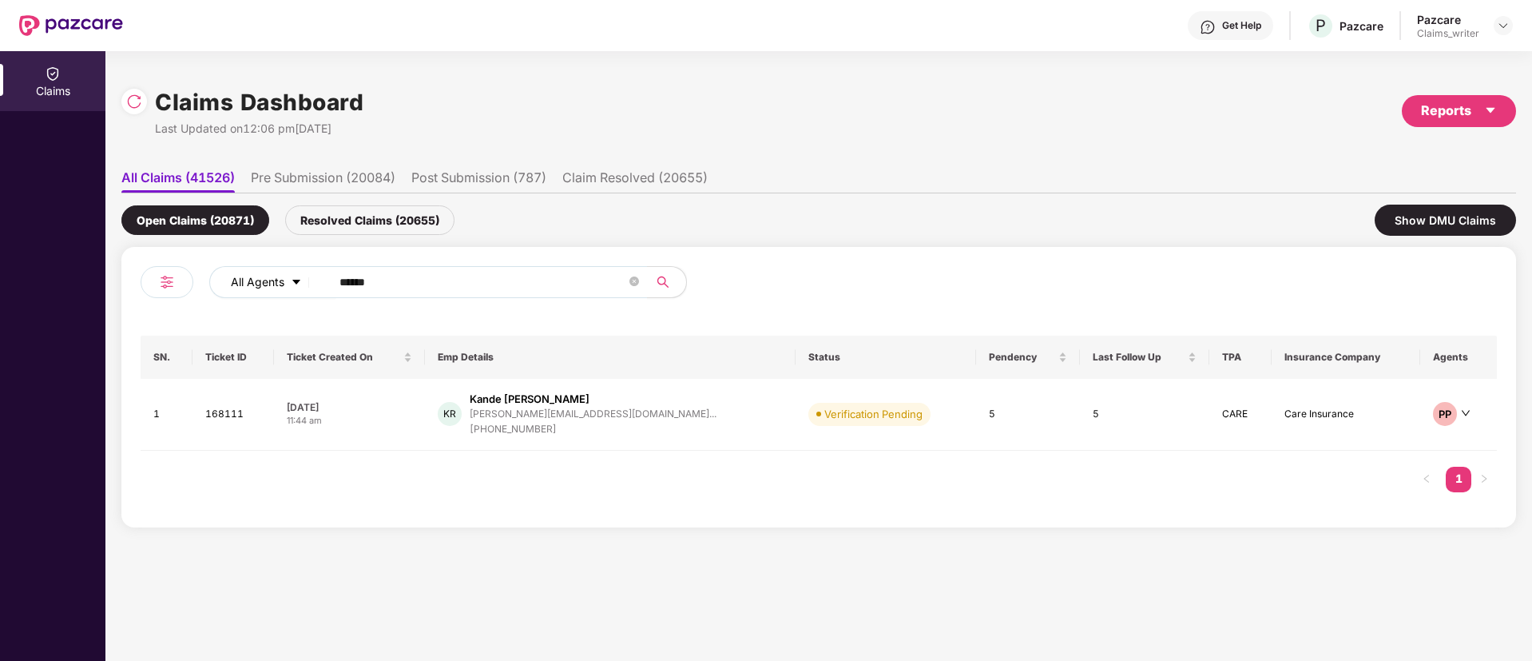
drag, startPoint x: 404, startPoint y: 280, endPoint x: 310, endPoint y: 281, distance: 94.3
click at [311, 281] on div "All Agents ******" at bounding box center [616, 282] width 814 height 32
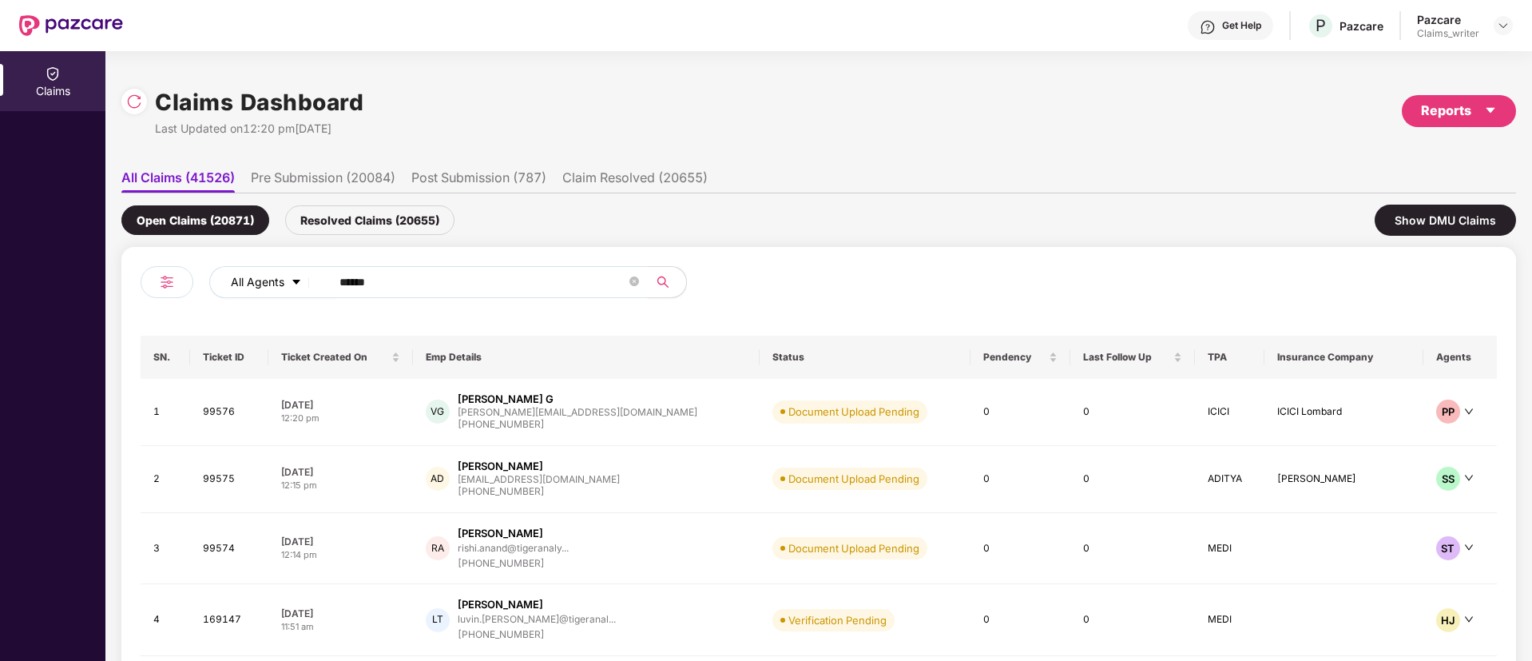
paste input "text"
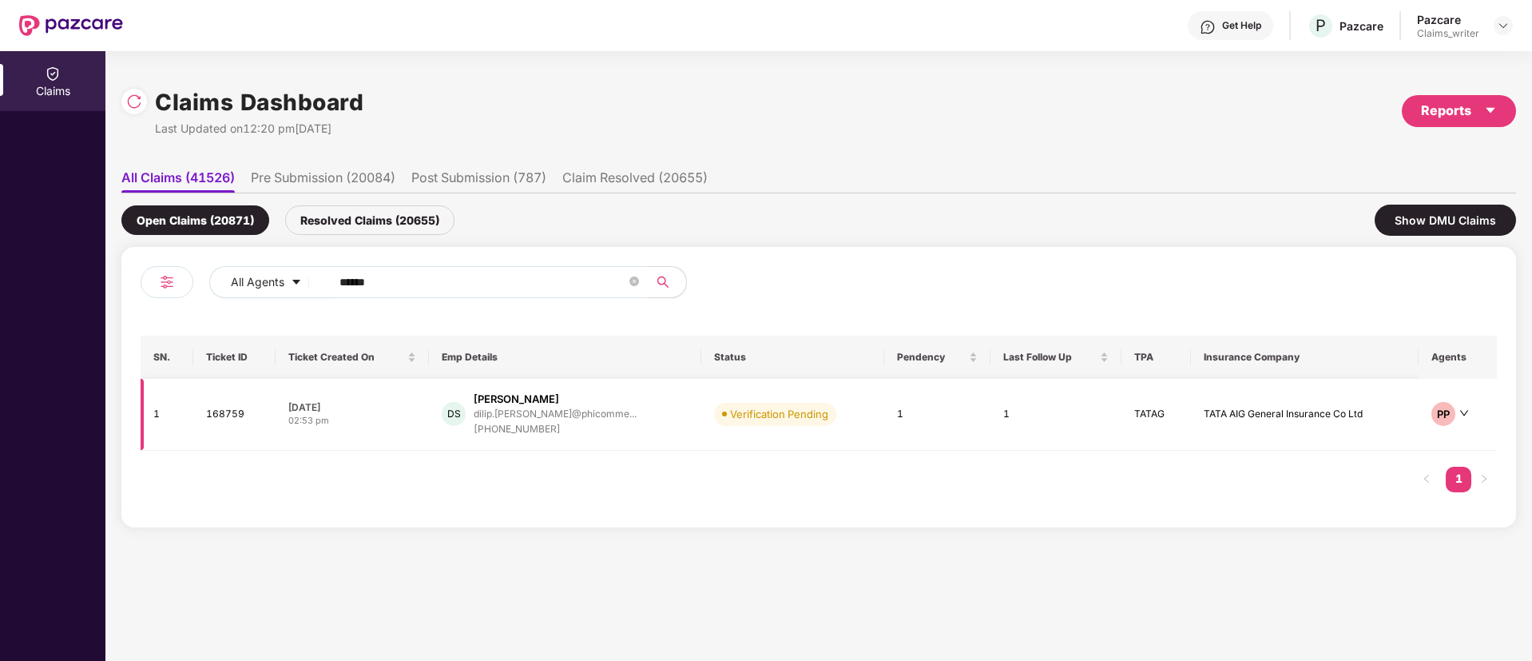
type input "******"
click at [236, 407] on td "168759" at bounding box center [234, 415] width 83 height 72
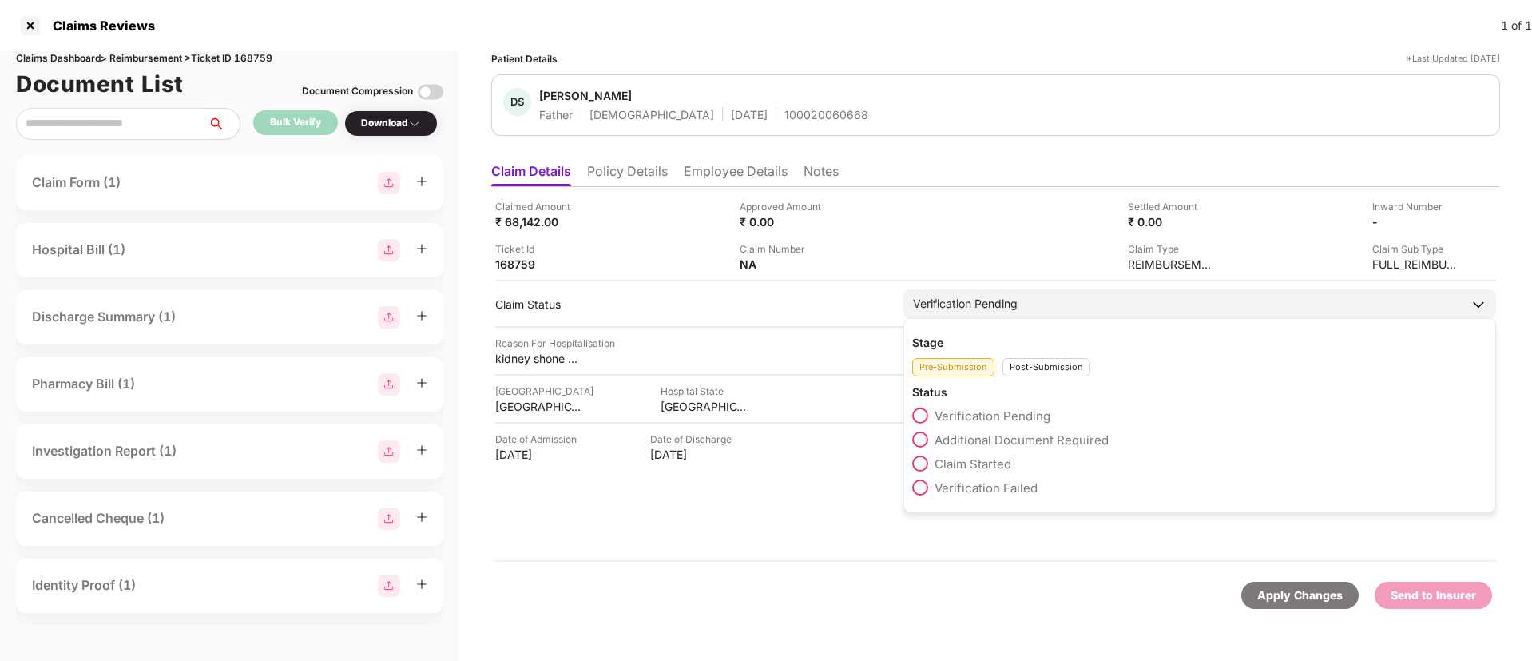
click at [924, 467] on span at bounding box center [920, 463] width 16 height 16
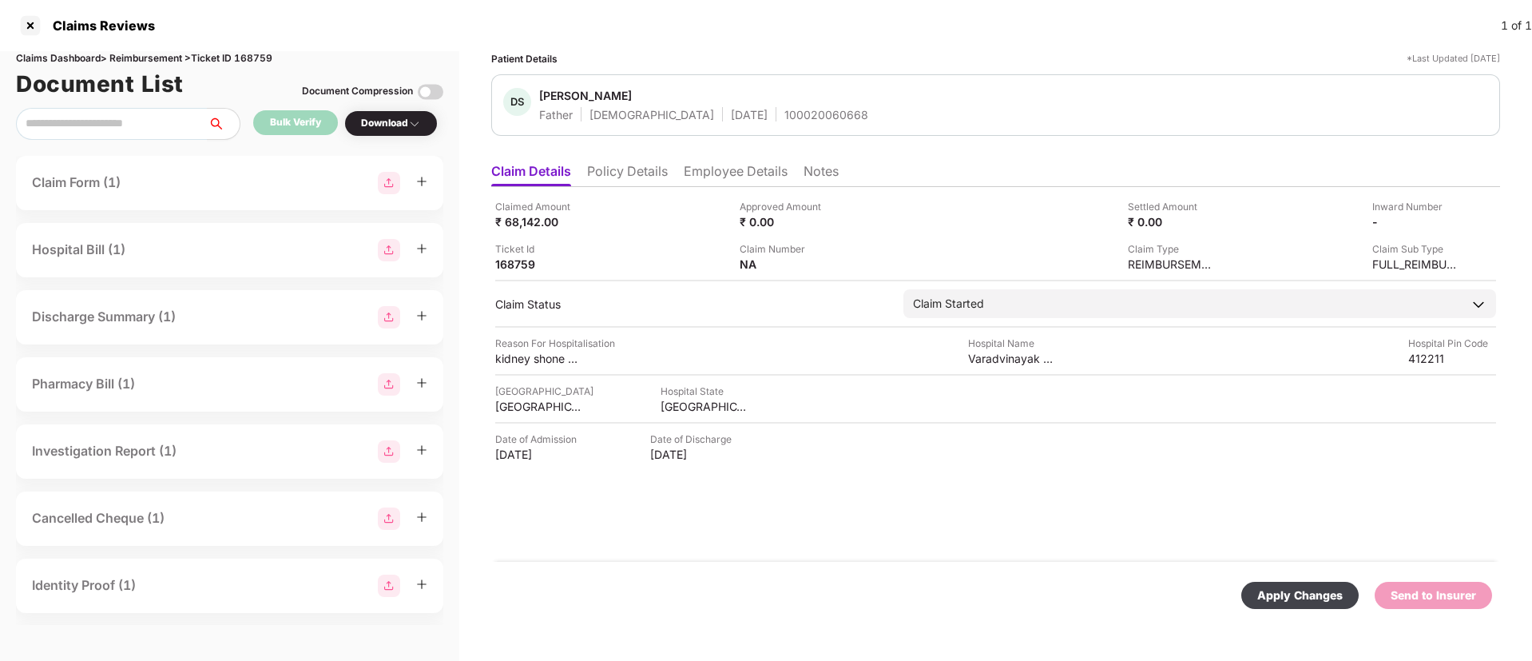
click at [1315, 590] on div "Apply Changes" at bounding box center [1299, 595] width 85 height 18
click at [37, 28] on div at bounding box center [31, 26] width 26 height 26
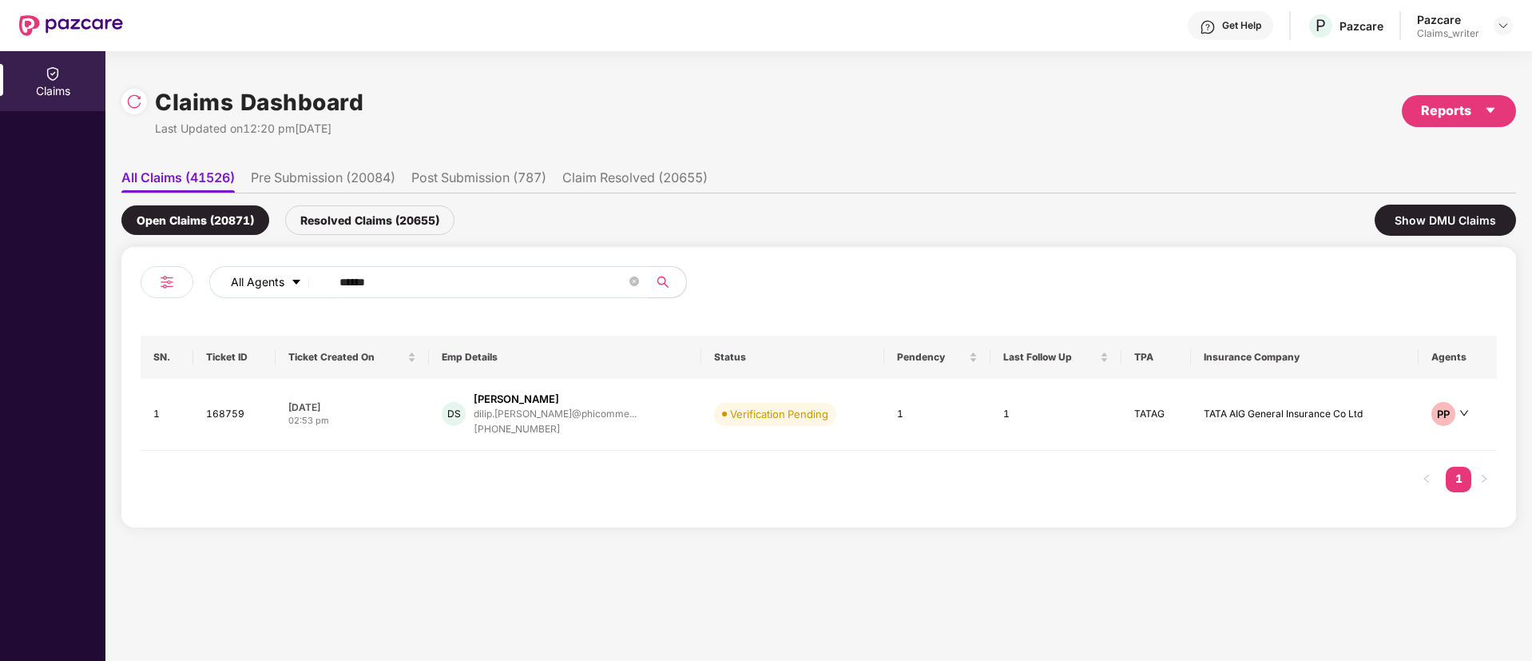
drag, startPoint x: 404, startPoint y: 288, endPoint x: 296, endPoint y: 285, distance: 107.9
click at [296, 285] on div "All Agents ******" at bounding box center [616, 282] width 814 height 32
click at [140, 112] on div at bounding box center [134, 102] width 26 height 26
drag, startPoint x: 390, startPoint y: 291, endPoint x: 300, endPoint y: 292, distance: 89.5
click at [300, 292] on div "All Agents ******" at bounding box center [616, 282] width 814 height 32
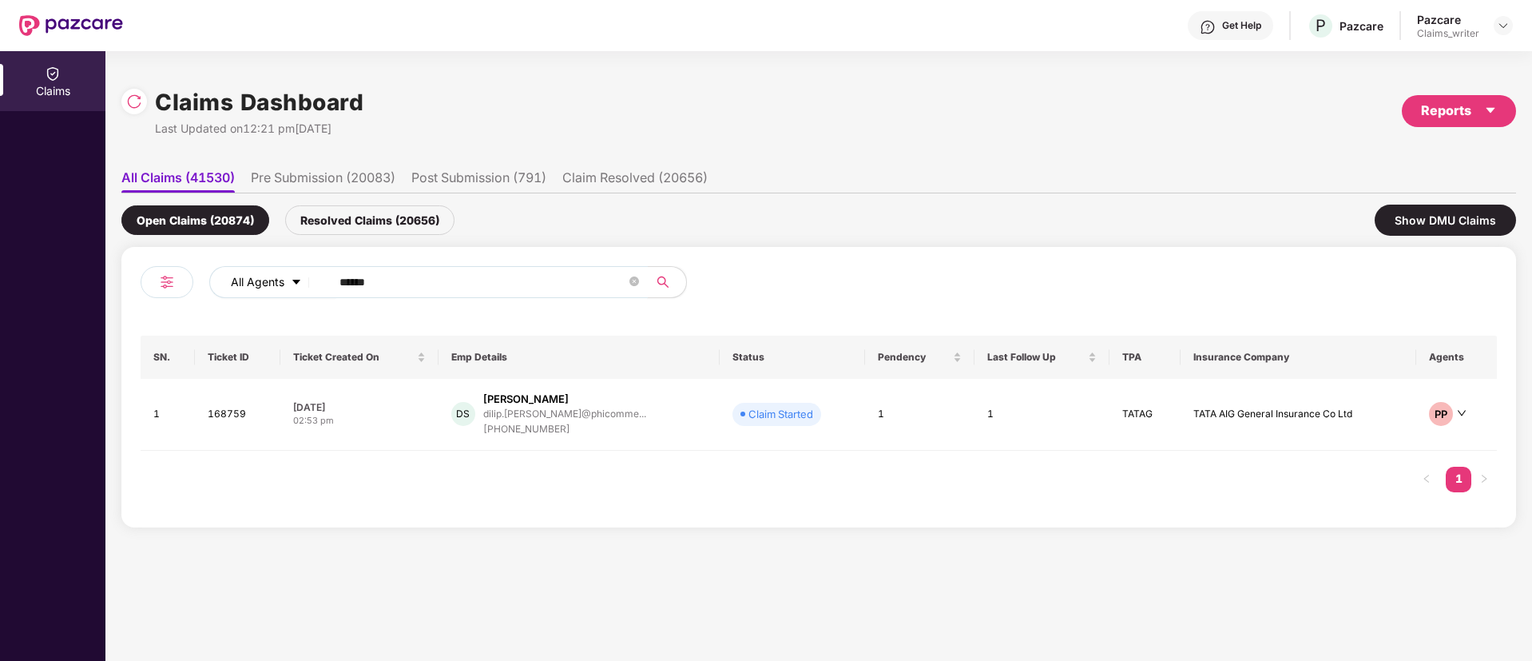
paste input "text"
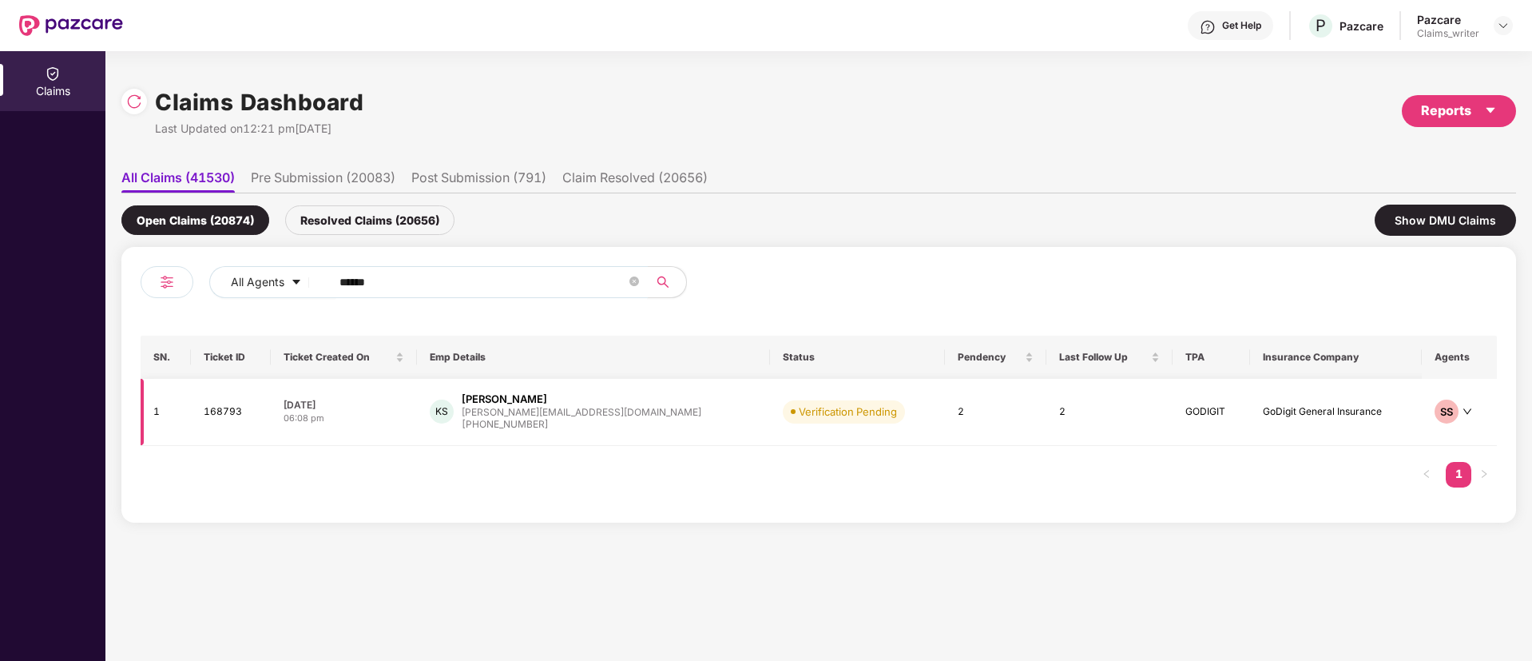
type input "******"
click at [220, 407] on td "168793" at bounding box center [231, 412] width 80 height 67
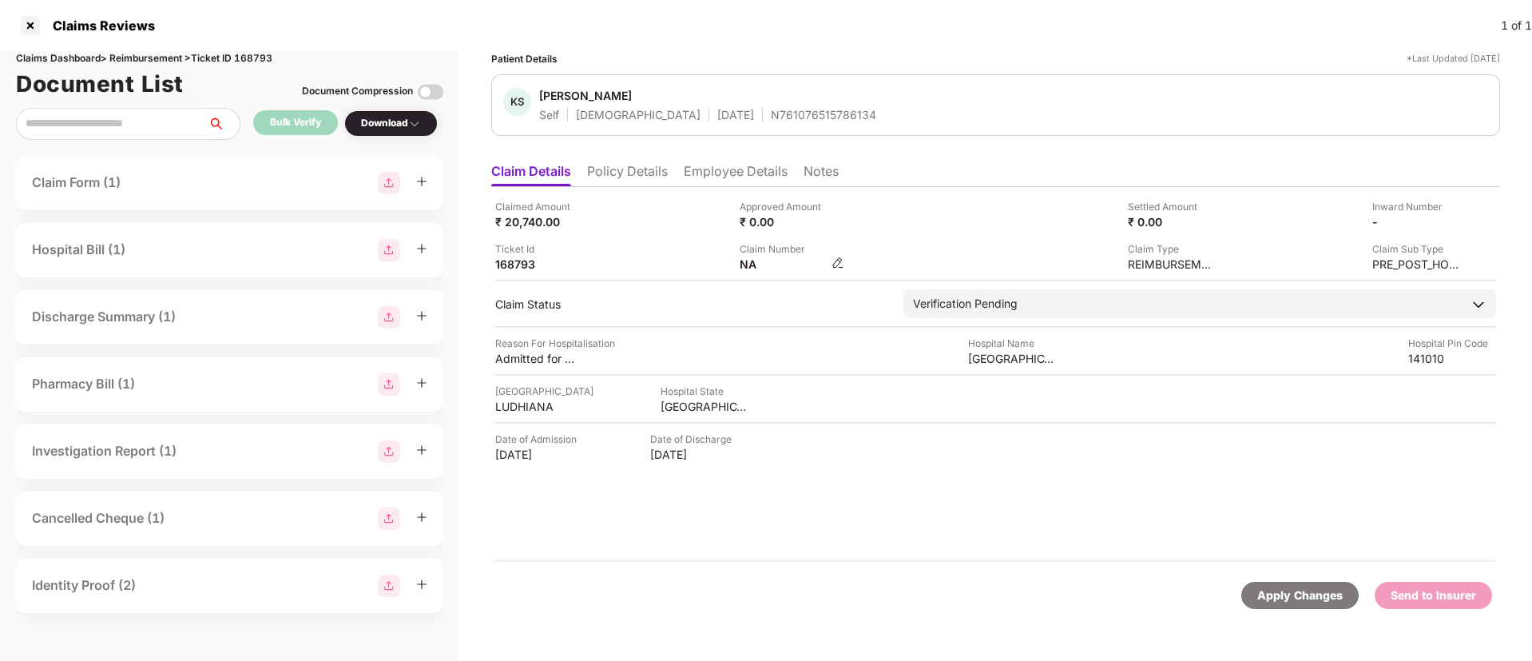
click at [837, 260] on img at bounding box center [838, 262] width 13 height 13
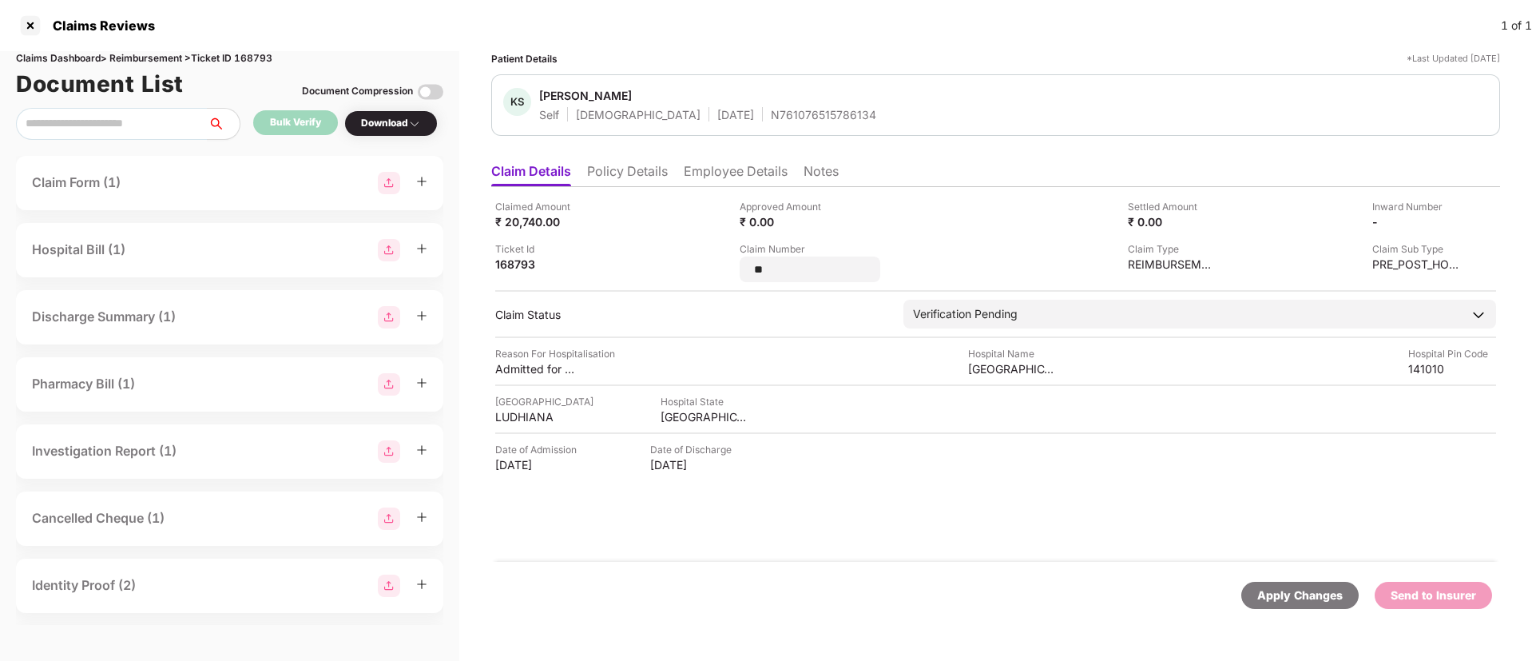
drag, startPoint x: 837, startPoint y: 260, endPoint x: 717, endPoint y: 268, distance: 120.9
click at [717, 268] on div "Claimed Amount ₹ 20,740.00 Approved Amount ₹ 0.00 Settled Amount ₹ 0.00 Inward …" at bounding box center [995, 240] width 1001 height 83
type input "**********"
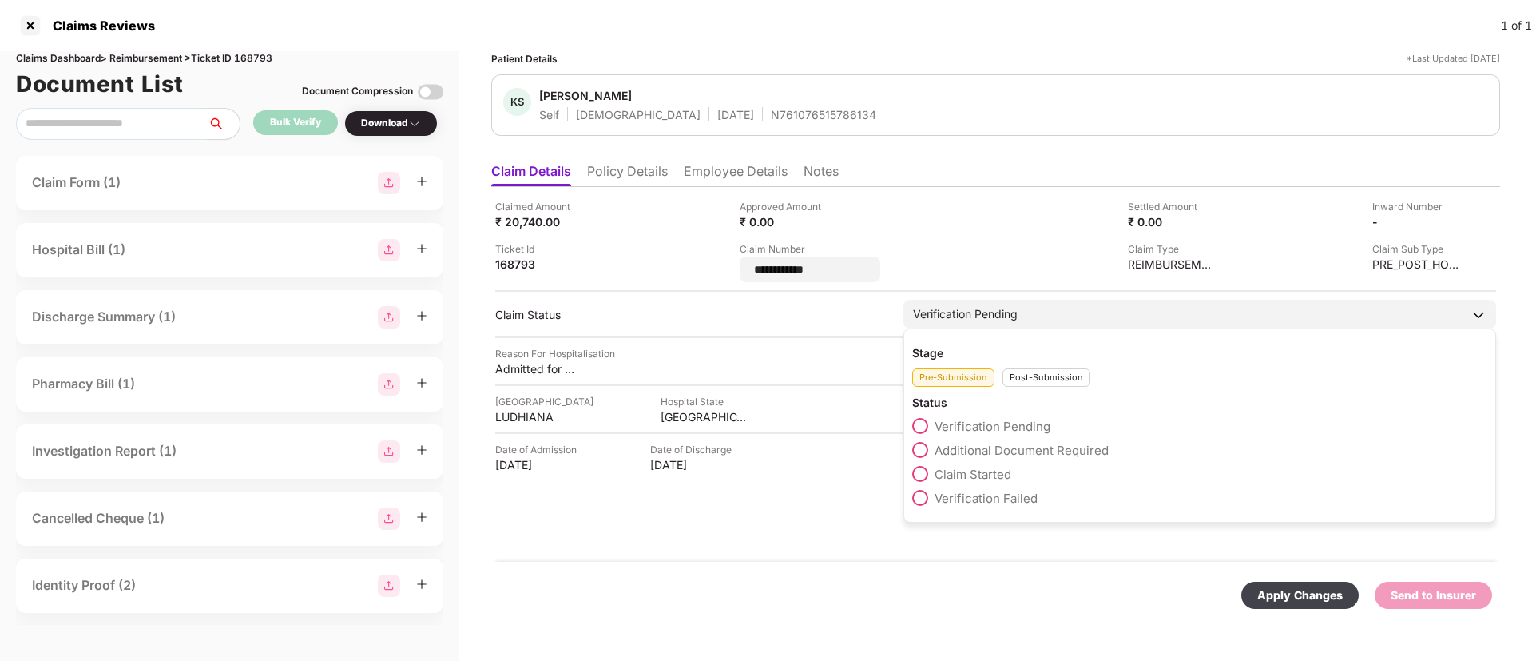
click at [1045, 380] on div "Stage Pre-Submission Post-Submission Status Verification Pending Additional Doc…" at bounding box center [1199, 425] width 593 height 194
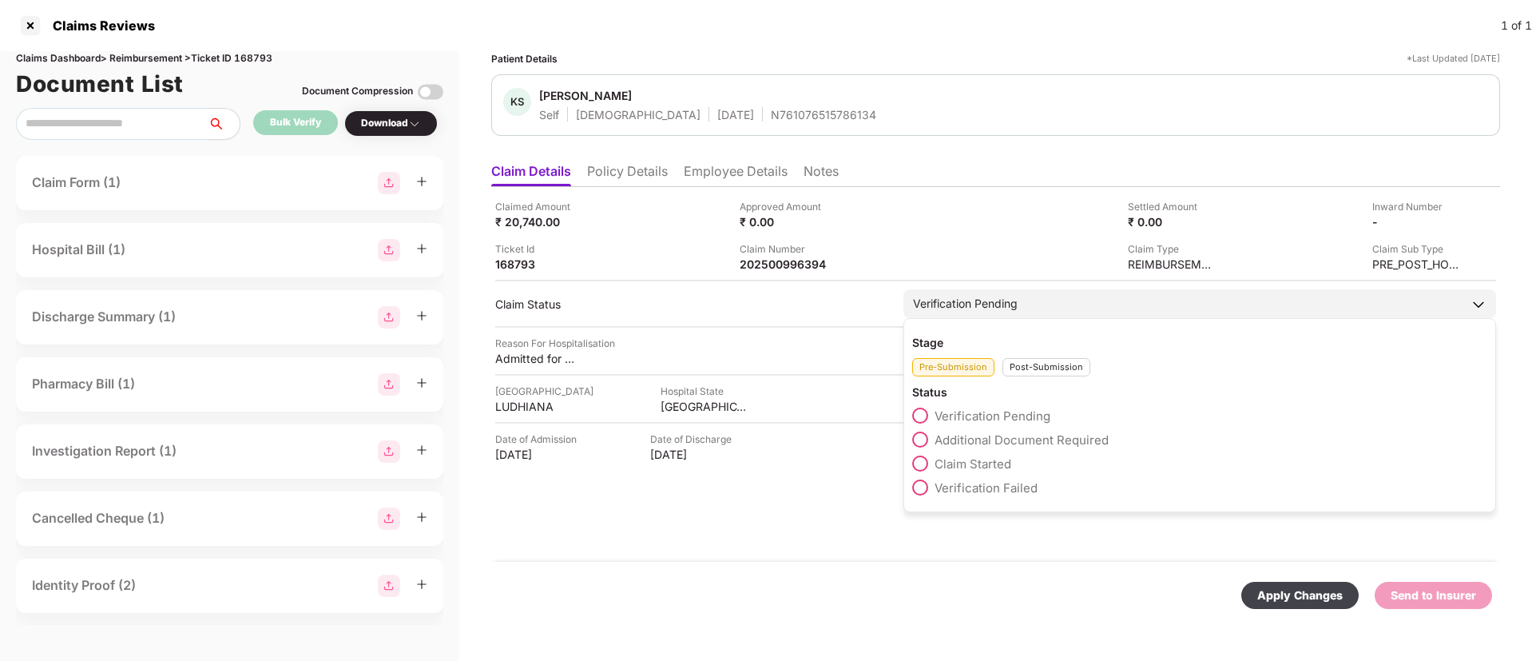
click at [1050, 362] on div "Post-Submission" at bounding box center [1047, 367] width 88 height 18
click at [919, 435] on span at bounding box center [920, 439] width 16 height 16
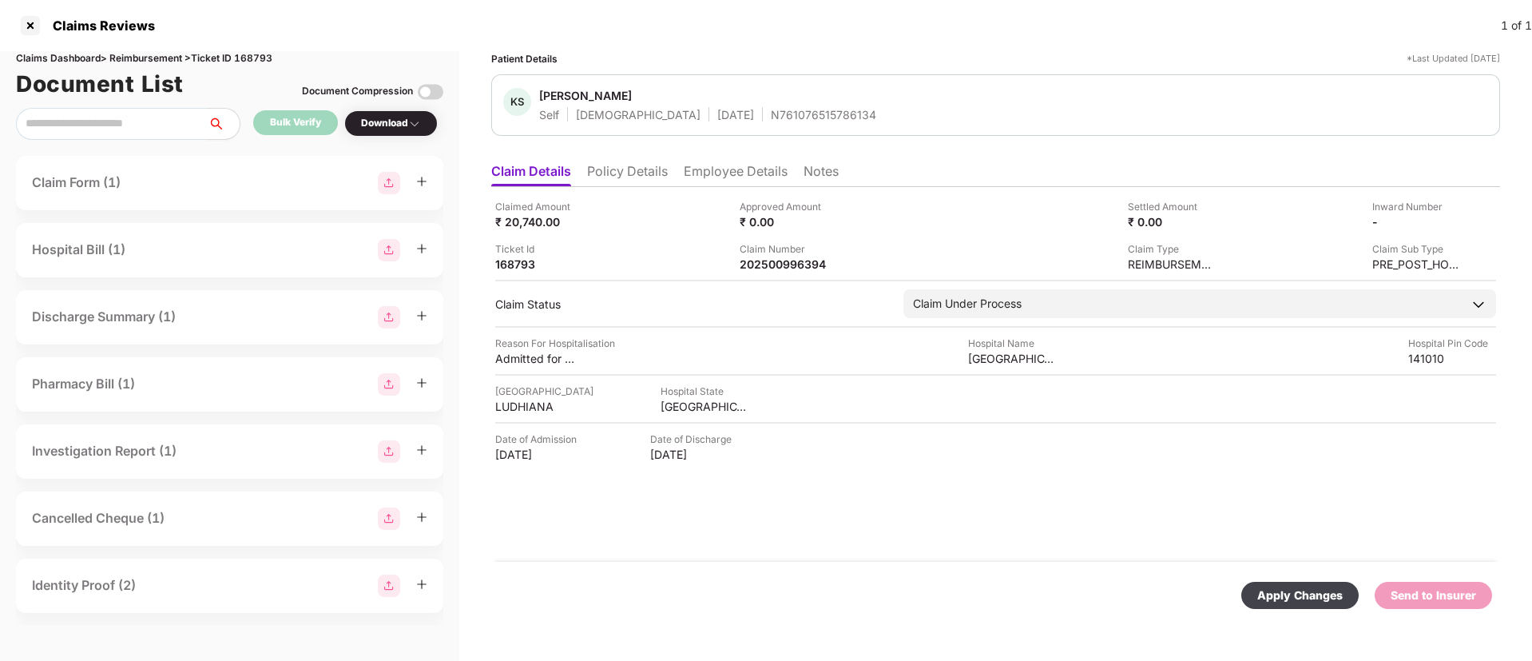
click at [1293, 576] on div "Apply Changes Send to Insurer" at bounding box center [995, 595] width 1009 height 67
click at [1293, 593] on div "Apply Changes" at bounding box center [1299, 595] width 85 height 18
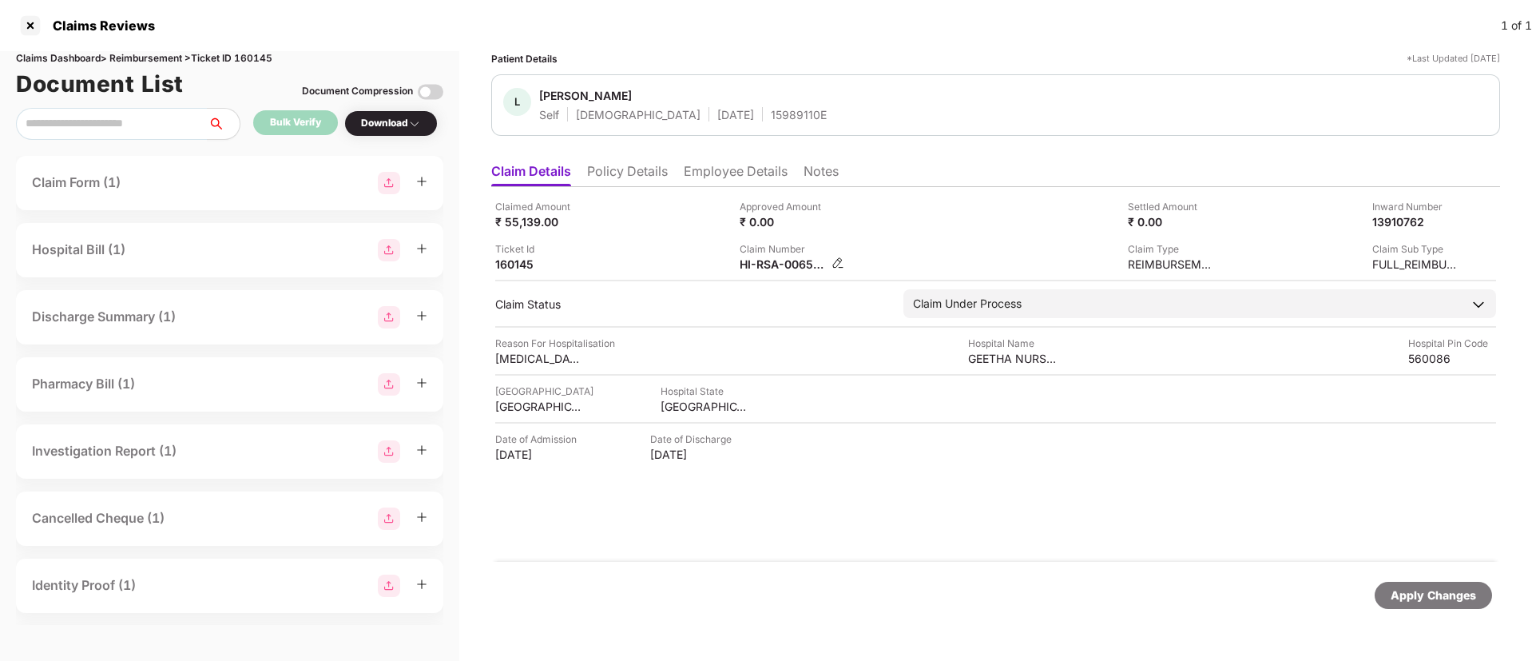
click at [838, 261] on img at bounding box center [838, 262] width 13 height 13
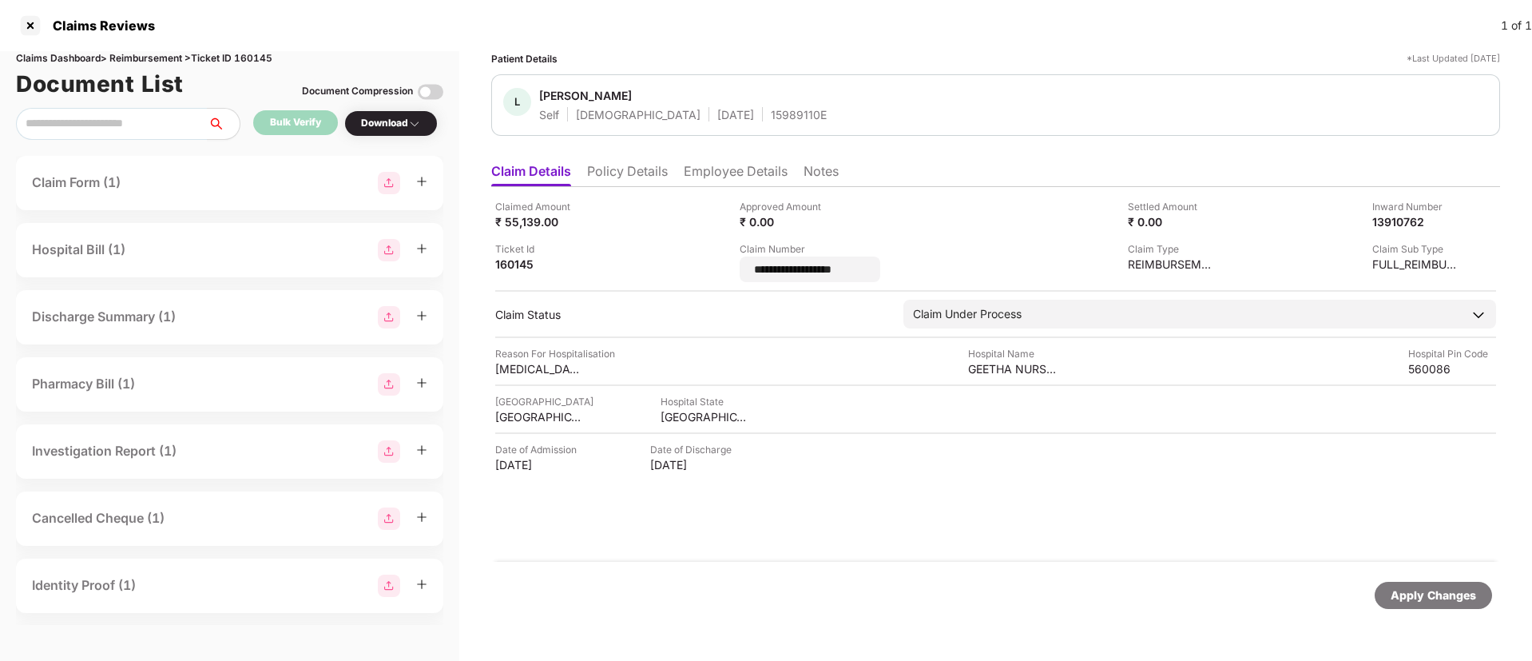
drag, startPoint x: 855, startPoint y: 266, endPoint x: 729, endPoint y: 275, distance: 126.5
click at [729, 275] on div "**********" at bounding box center [995, 240] width 1001 height 83
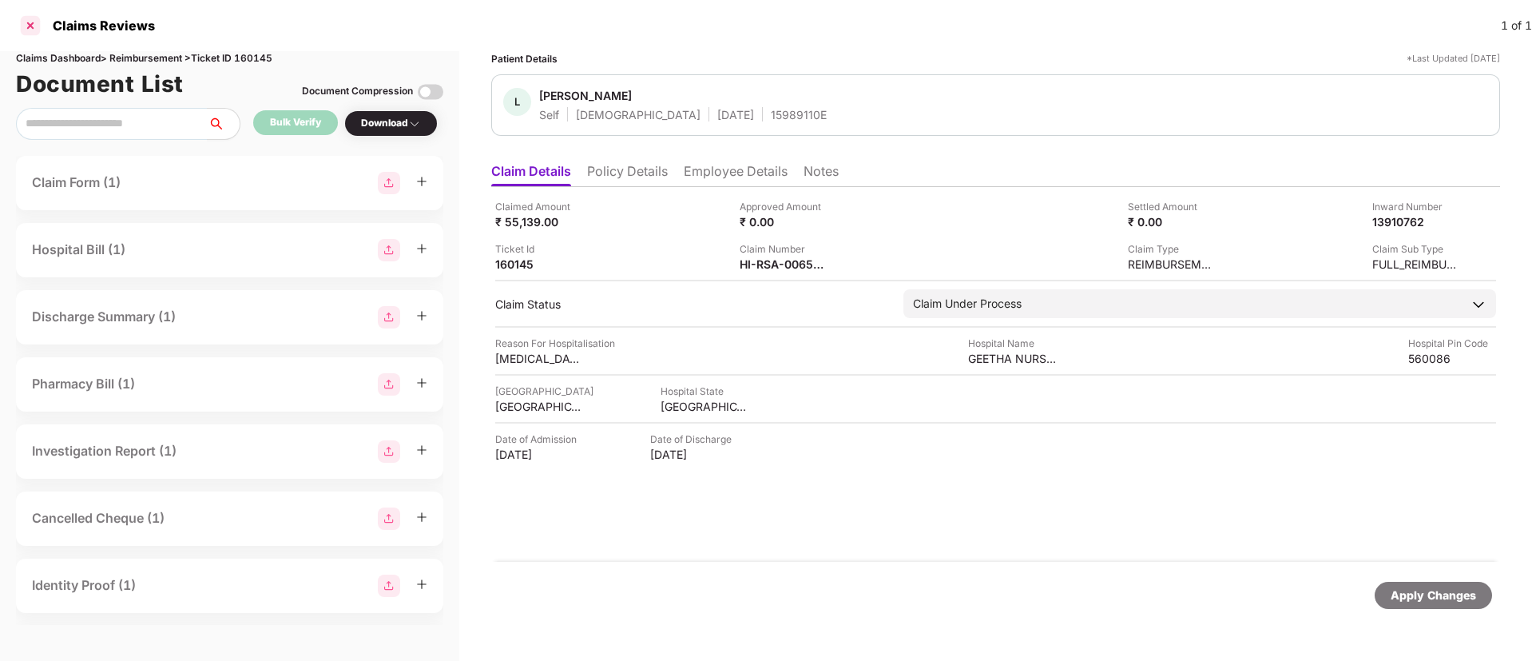
click at [26, 27] on div at bounding box center [31, 26] width 26 height 26
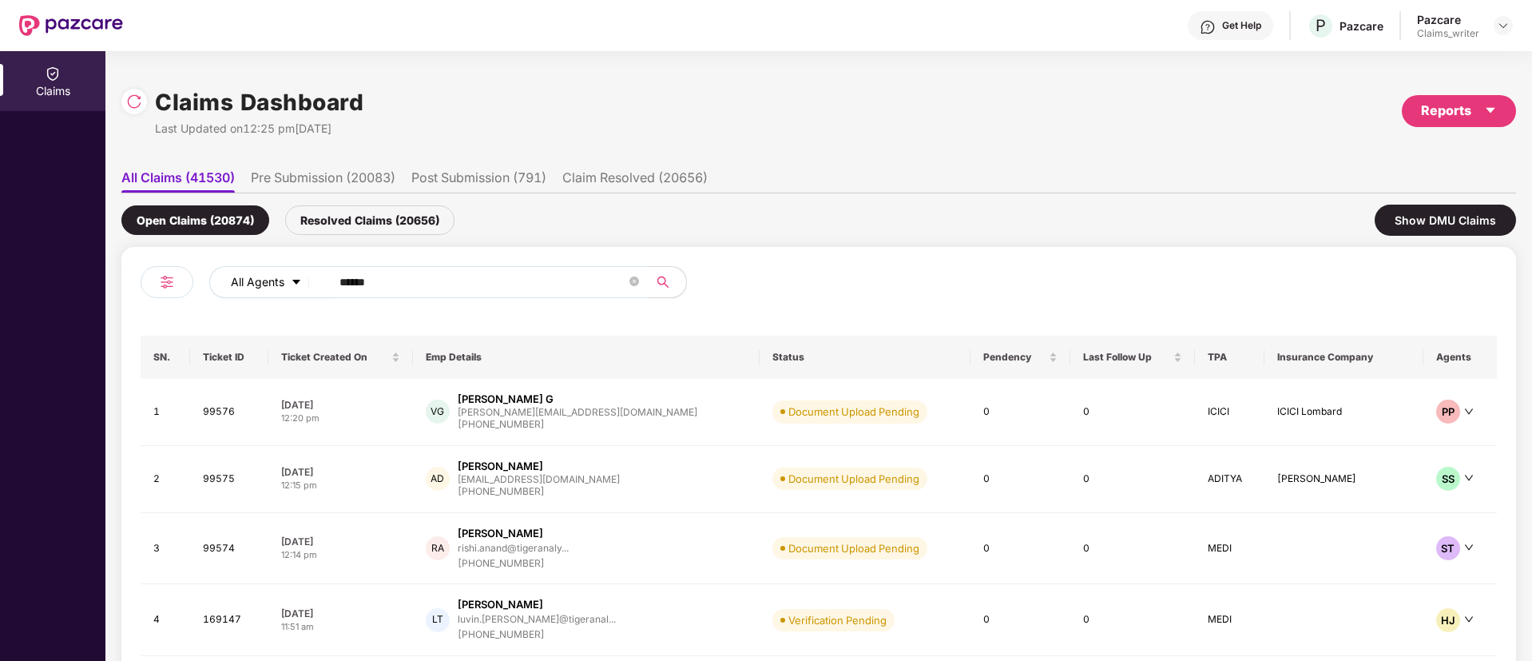
drag, startPoint x: 420, startPoint y: 280, endPoint x: 311, endPoint y: 277, distance: 109.5
click at [311, 277] on div "All Agents ******" at bounding box center [616, 282] width 814 height 32
paste input "text"
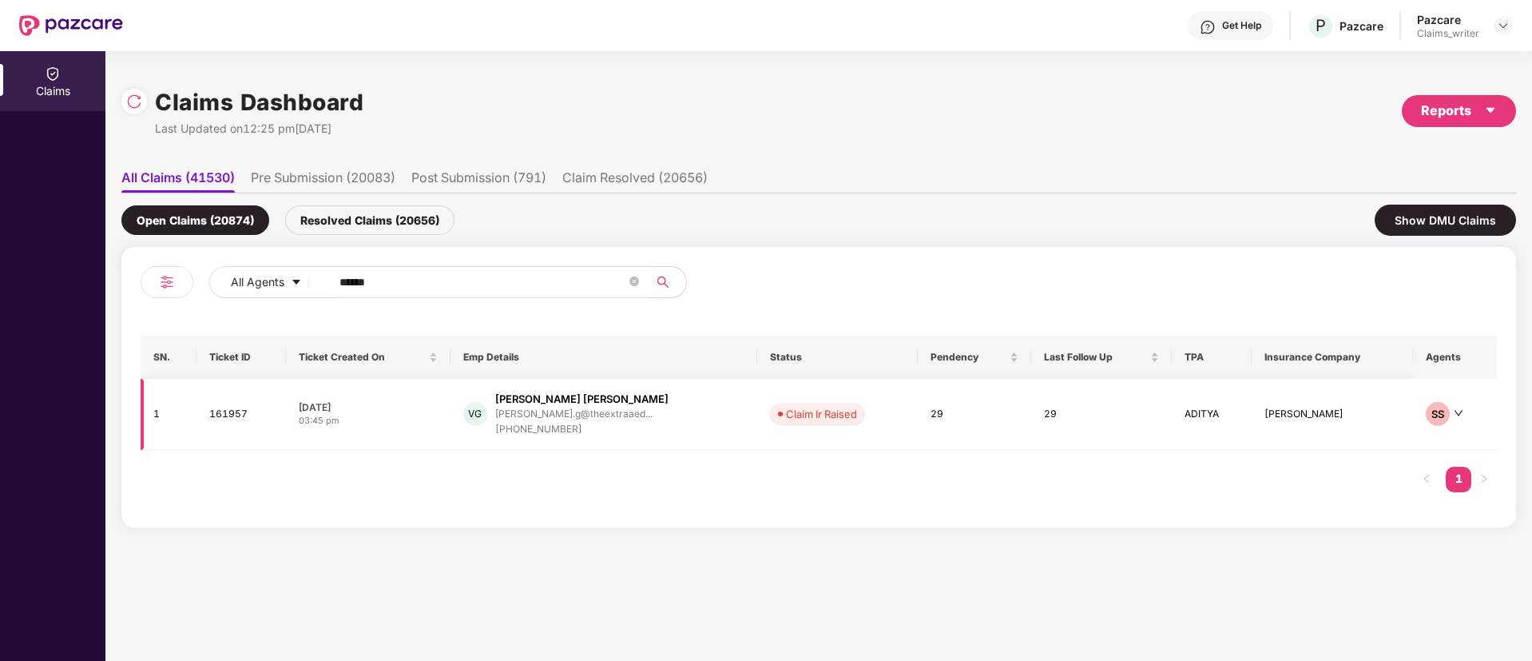
type input "******"
click at [224, 413] on td "161957" at bounding box center [241, 415] width 89 height 72
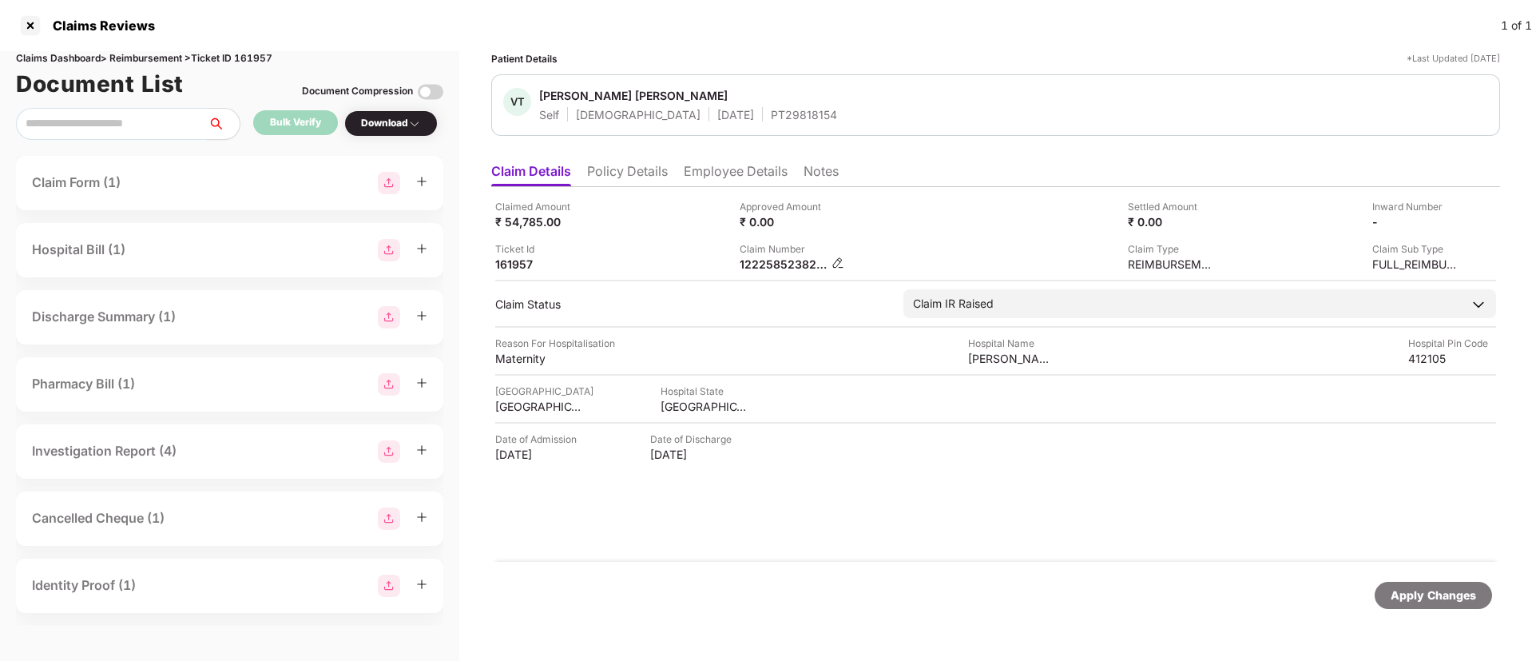
click at [837, 259] on div "1222585238244" at bounding box center [792, 263] width 105 height 15
click at [839, 260] on img at bounding box center [838, 262] width 13 height 13
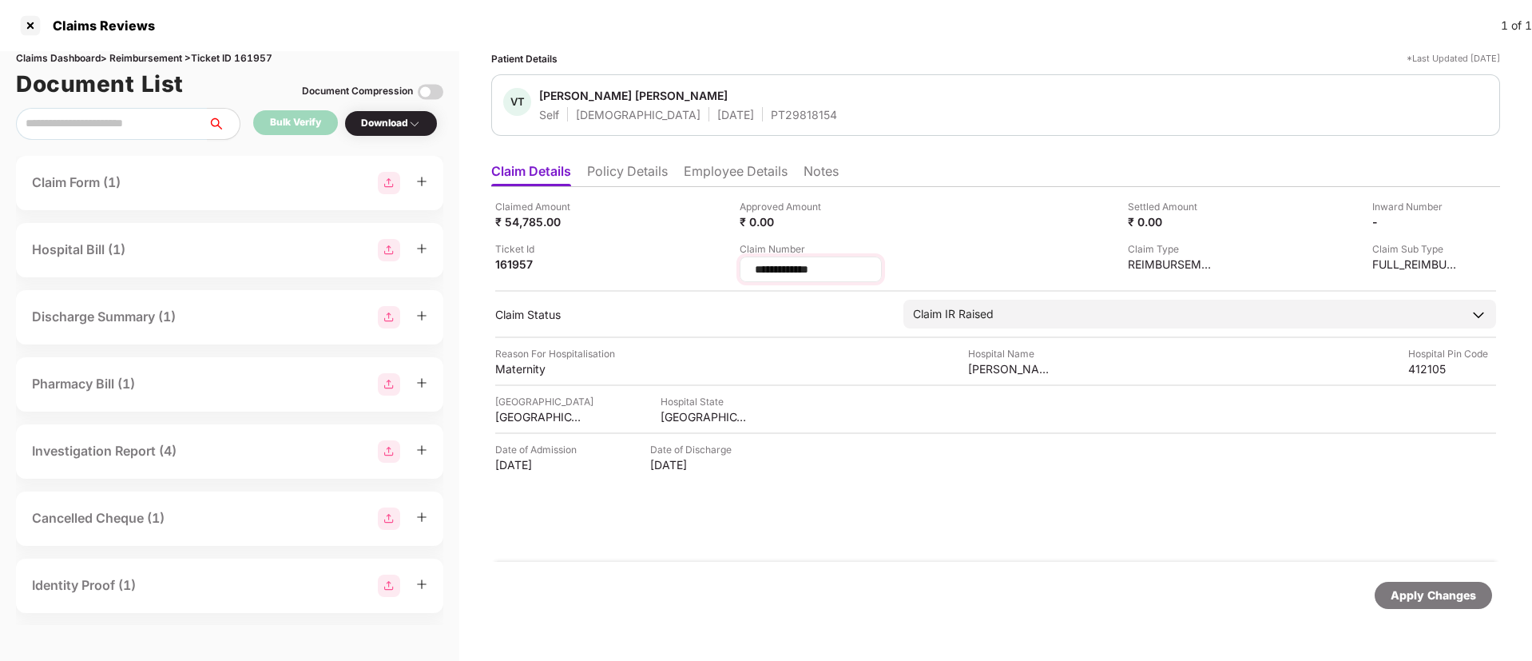
click at [797, 268] on input "**********" at bounding box center [810, 269] width 115 height 17
